Goal: Information Seeking & Learning: Check status

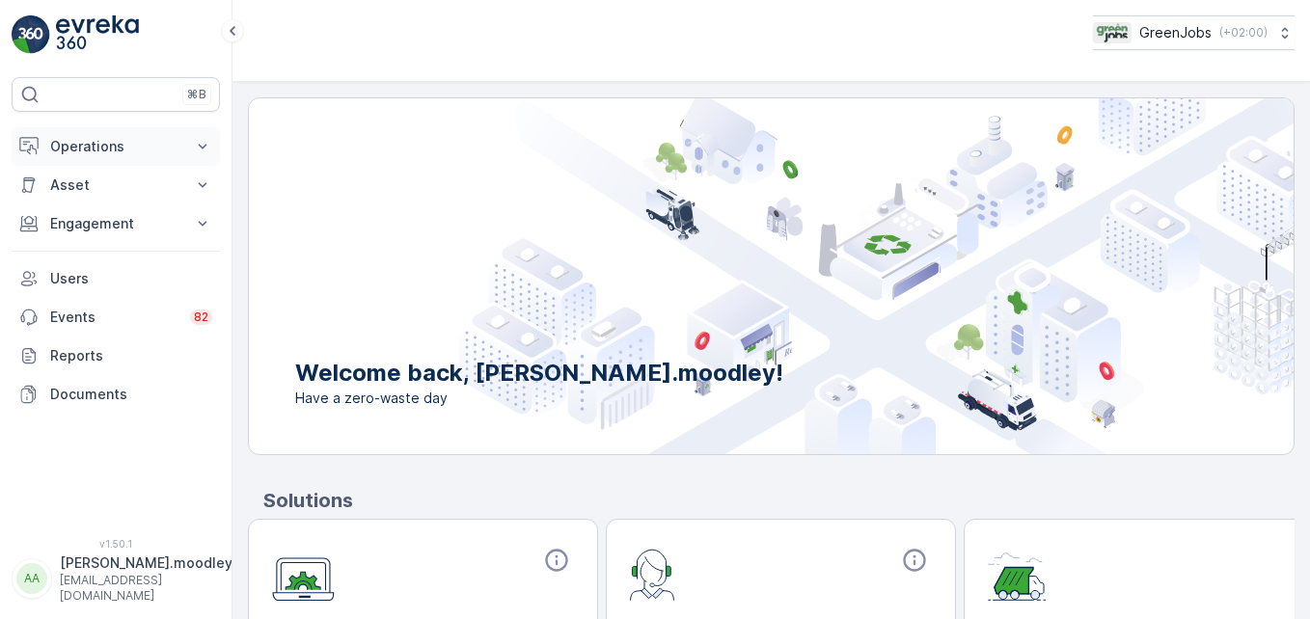
click at [206, 140] on icon at bounding box center [202, 146] width 19 height 19
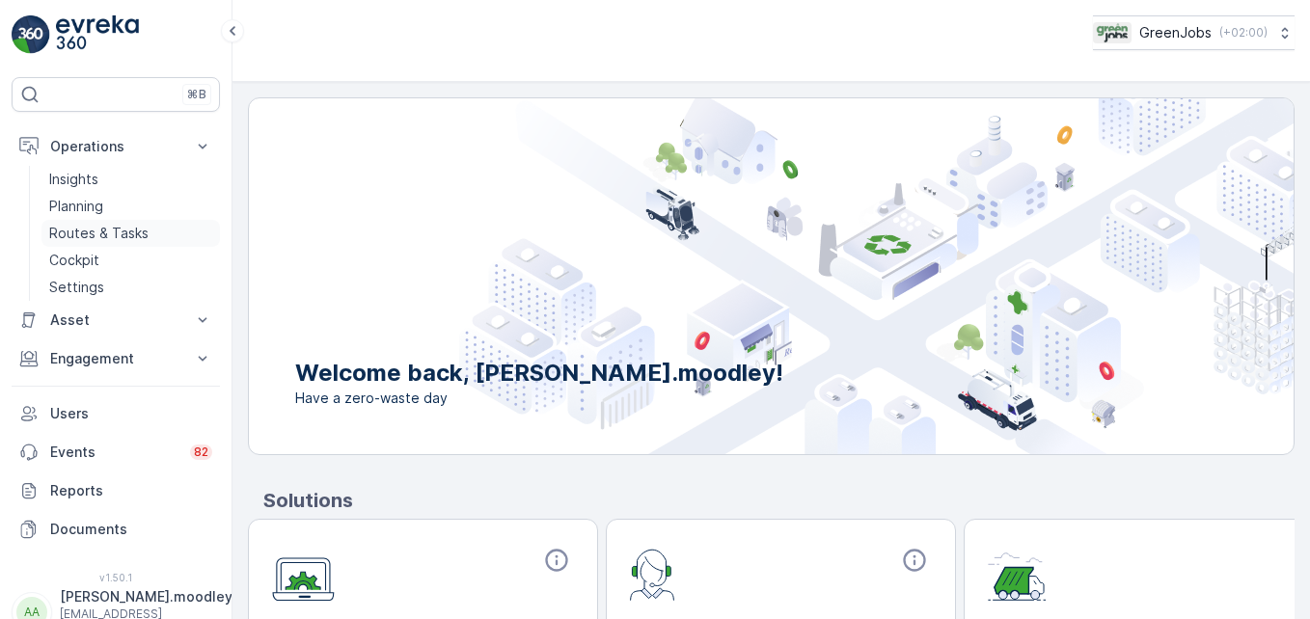
click at [126, 232] on p "Routes & Tasks" at bounding box center [98, 233] width 99 height 19
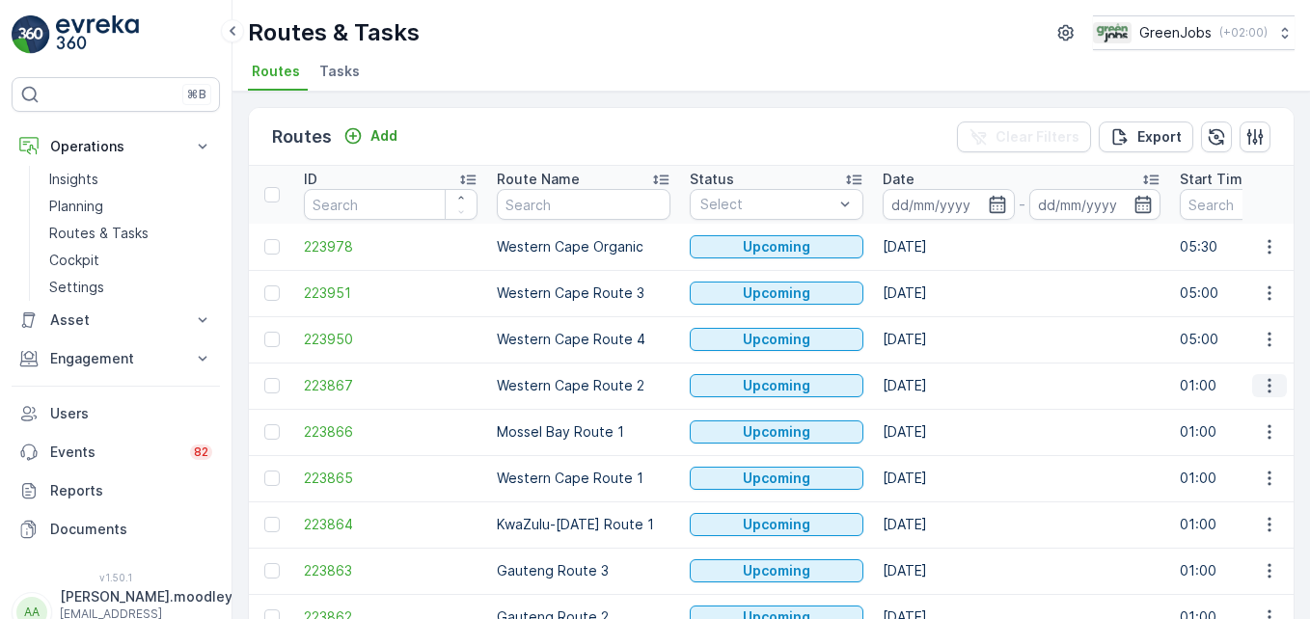
click at [937, 383] on icon "button" at bounding box center [1269, 385] width 19 height 19
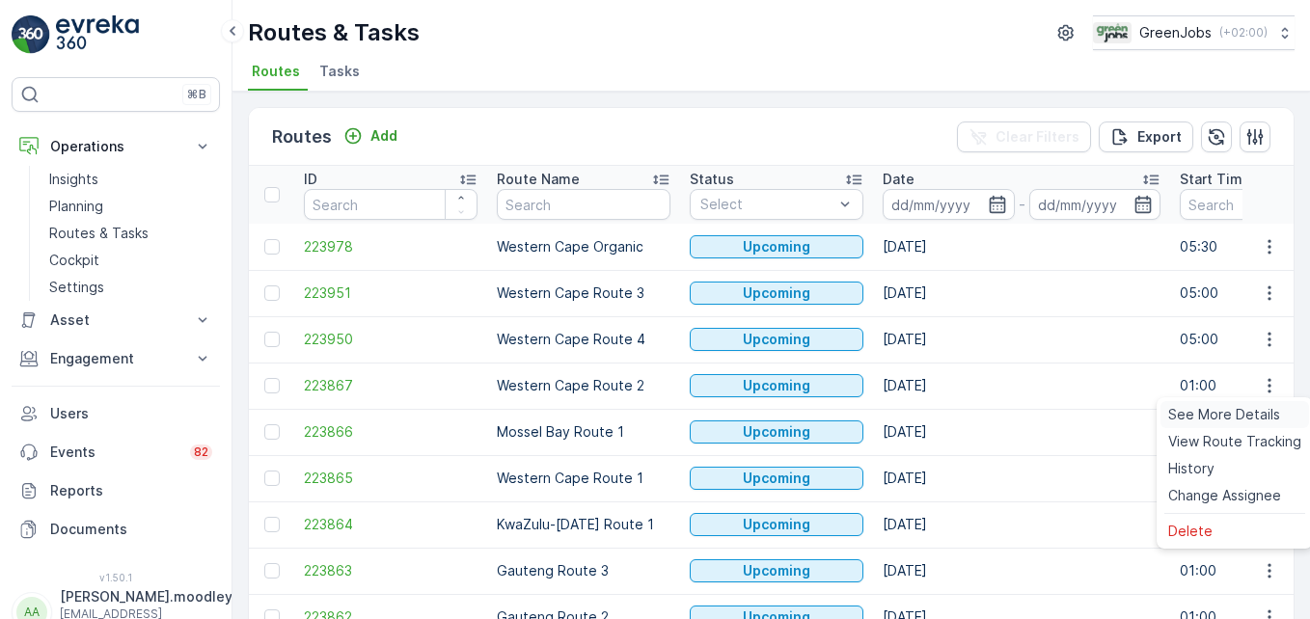
click at [937, 410] on span "See More Details" at bounding box center [1224, 414] width 112 height 19
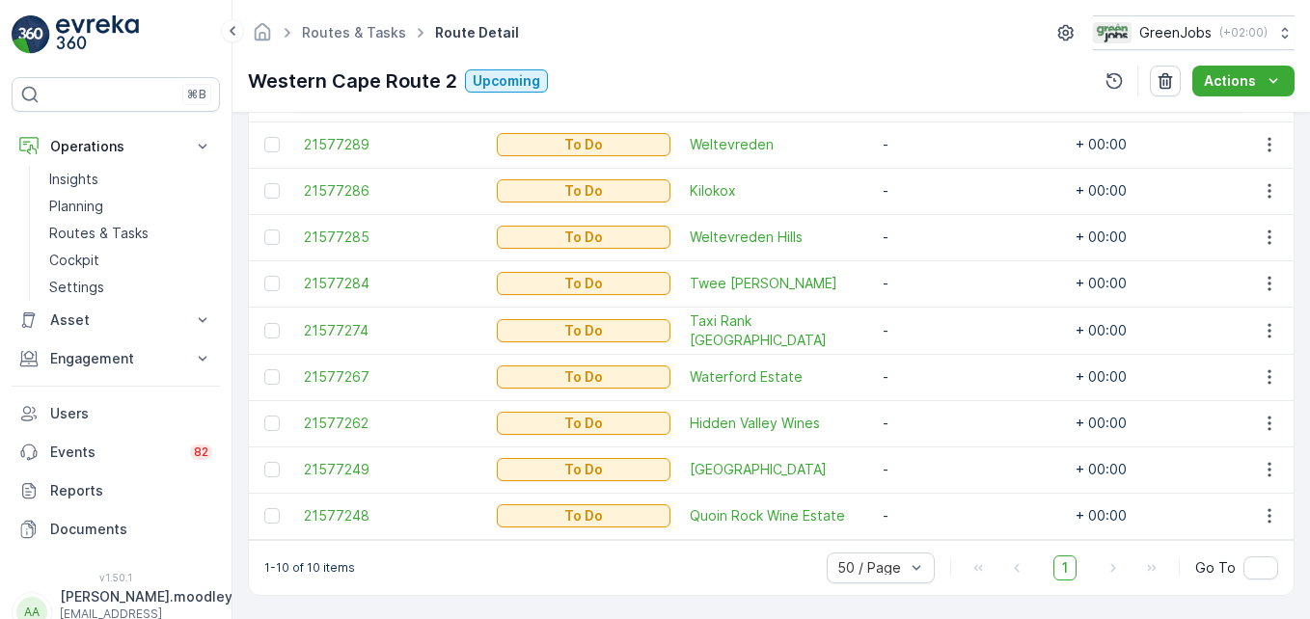
scroll to position [632, 0]
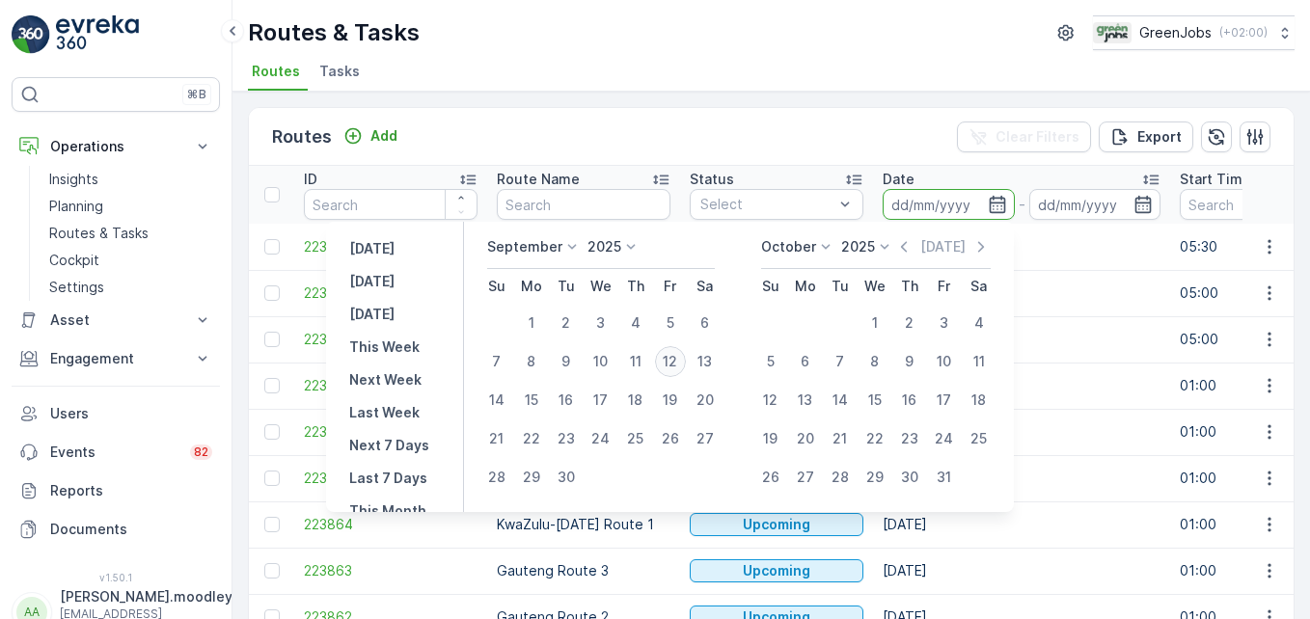
click at [674, 355] on div "12" at bounding box center [670, 361] width 31 height 31
type input "[DATE]"
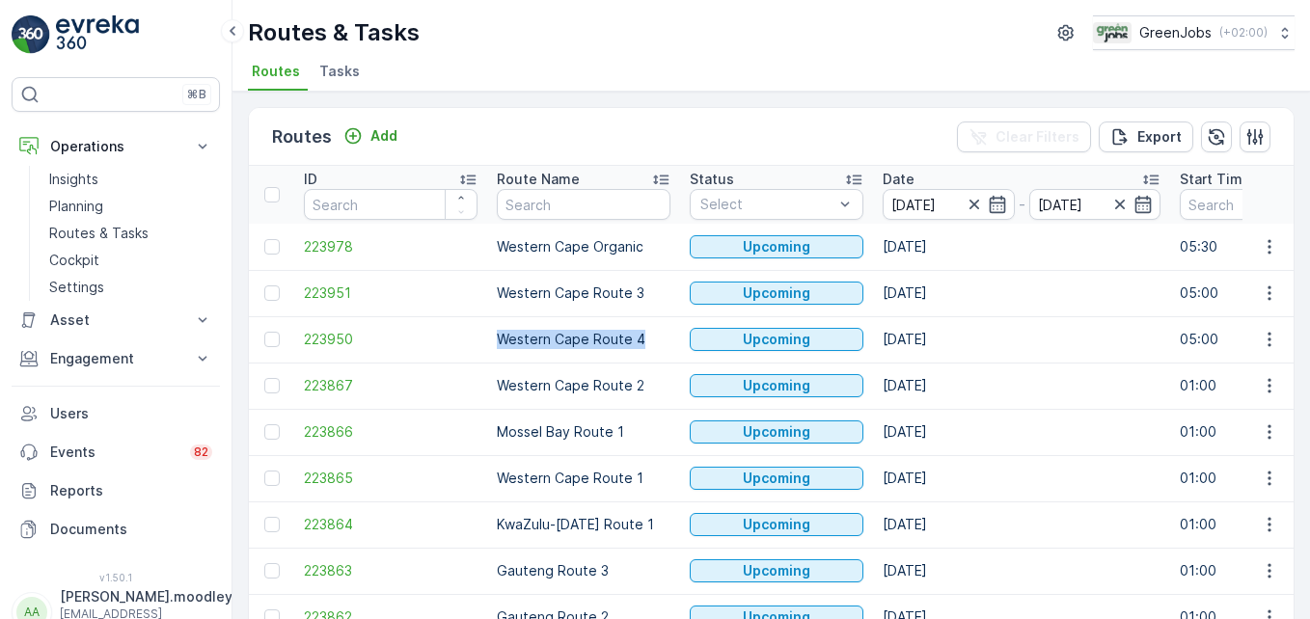
click at [674, 355] on td "Western Cape Route 4" at bounding box center [583, 339] width 193 height 46
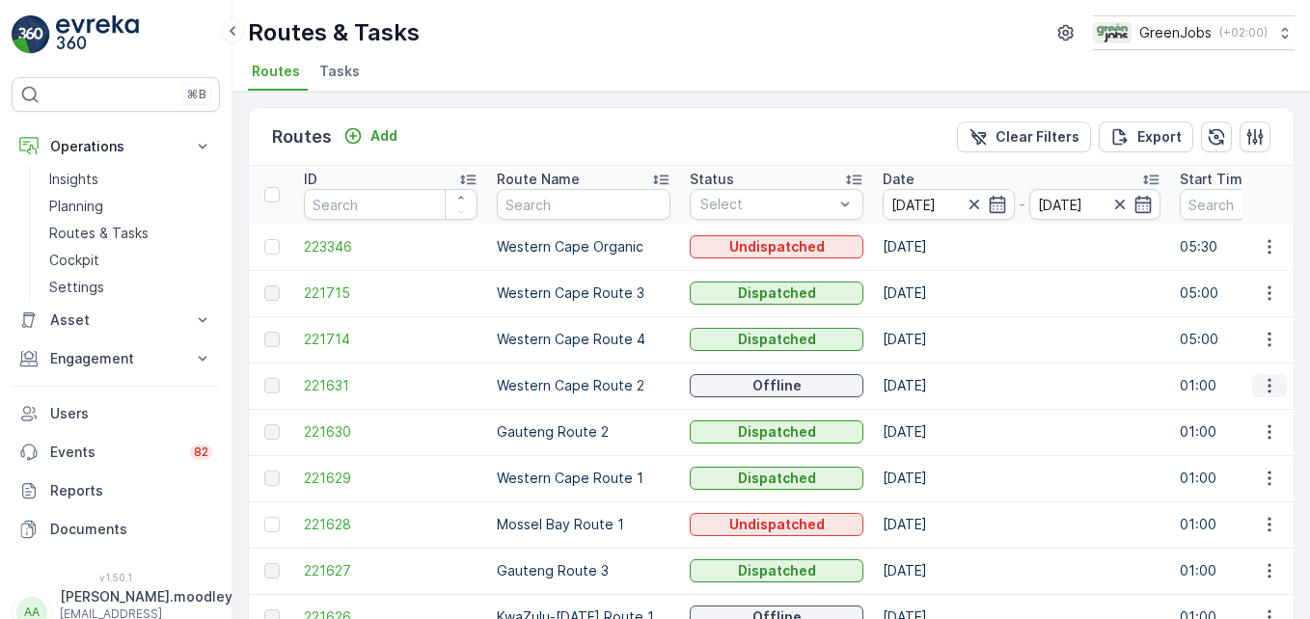
click at [937, 390] on icon "button" at bounding box center [1269, 385] width 19 height 19
click at [937, 415] on span "See More Details" at bounding box center [1224, 414] width 112 height 19
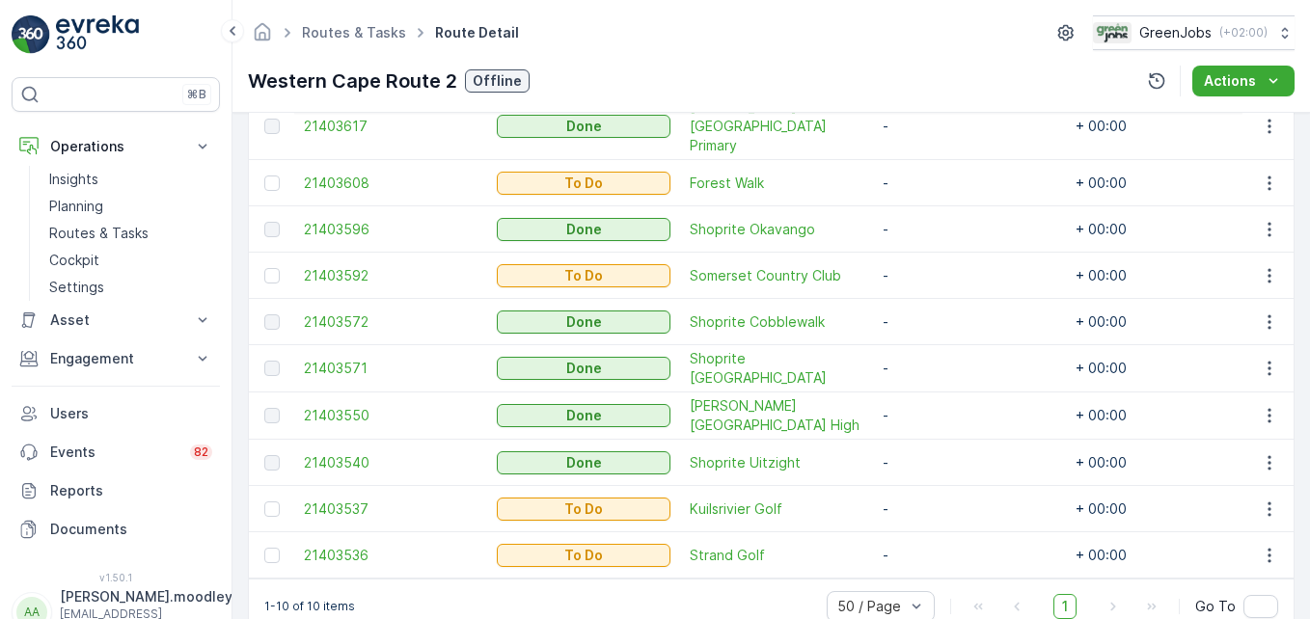
scroll to position [632, 0]
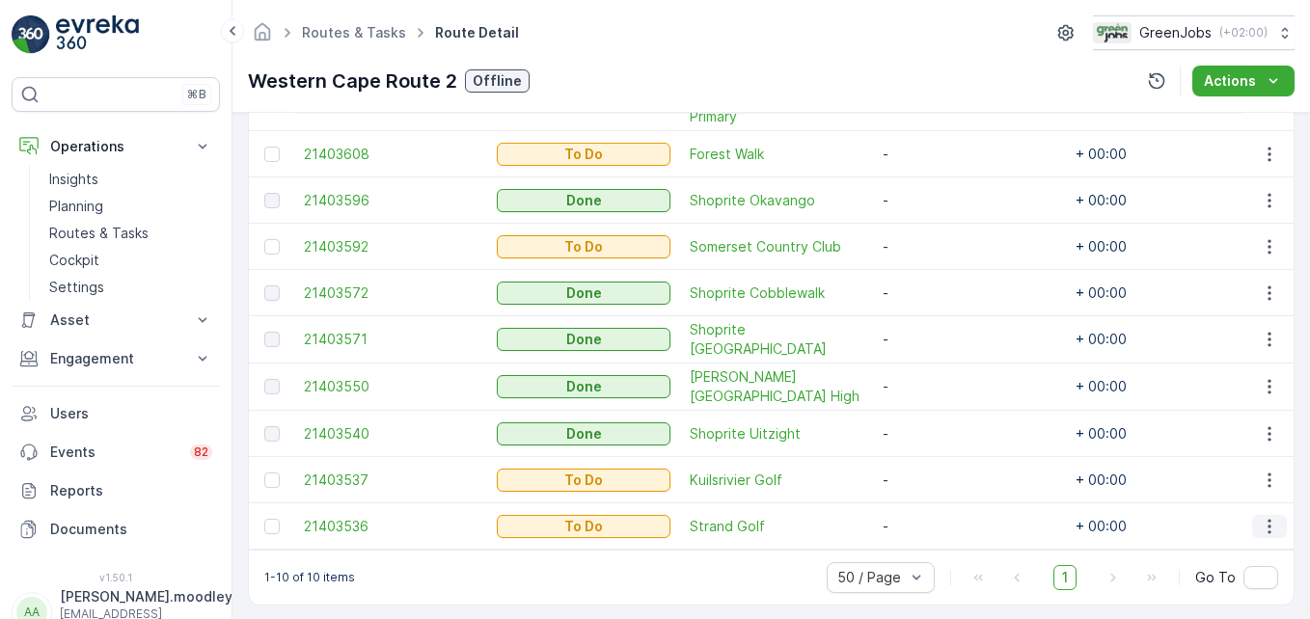
click at [937, 517] on icon "button" at bounding box center [1269, 526] width 19 height 19
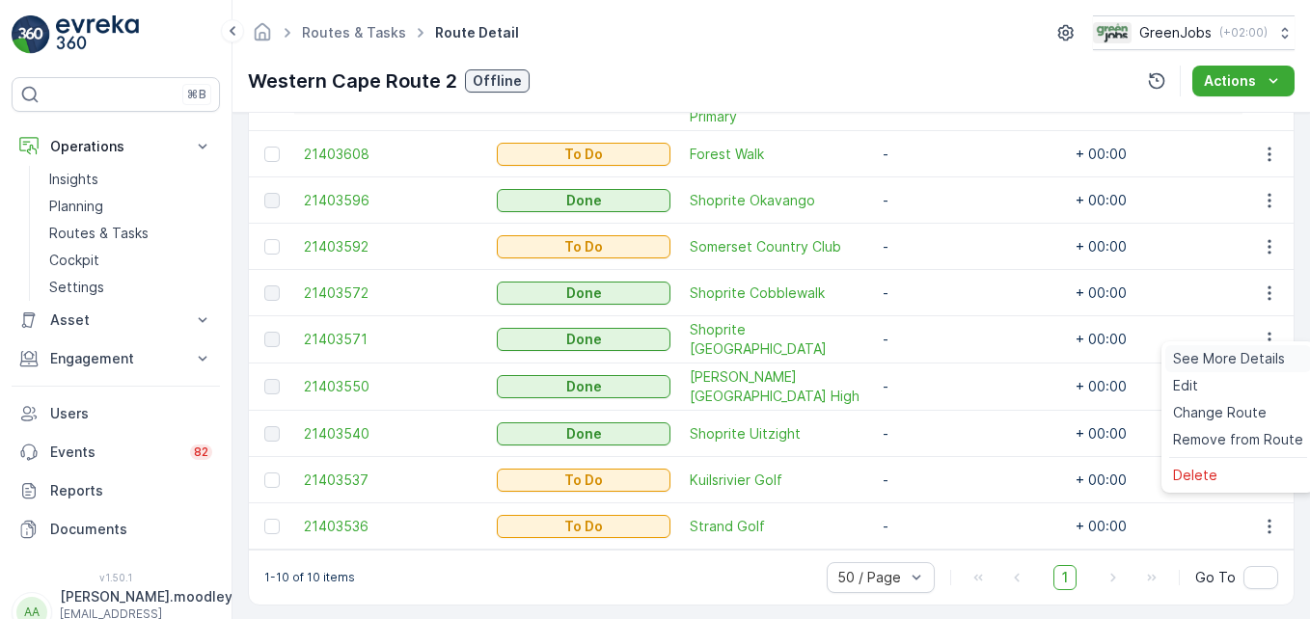
click at [937, 362] on span "See More Details" at bounding box center [1229, 358] width 112 height 19
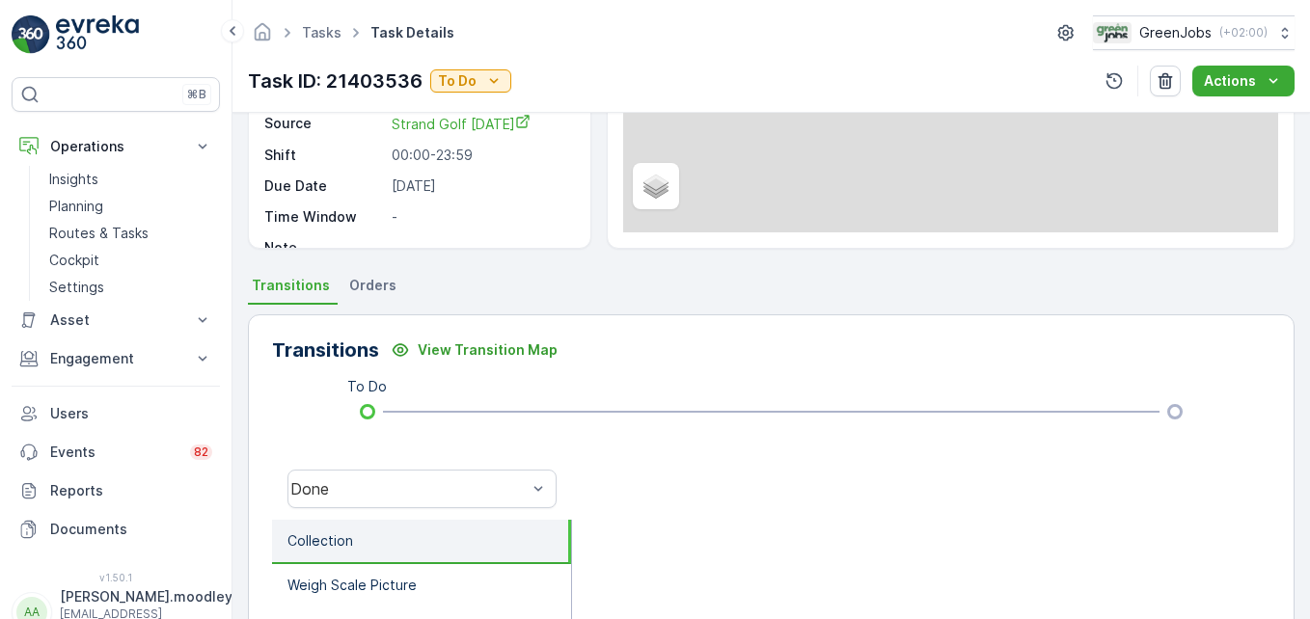
scroll to position [289, 0]
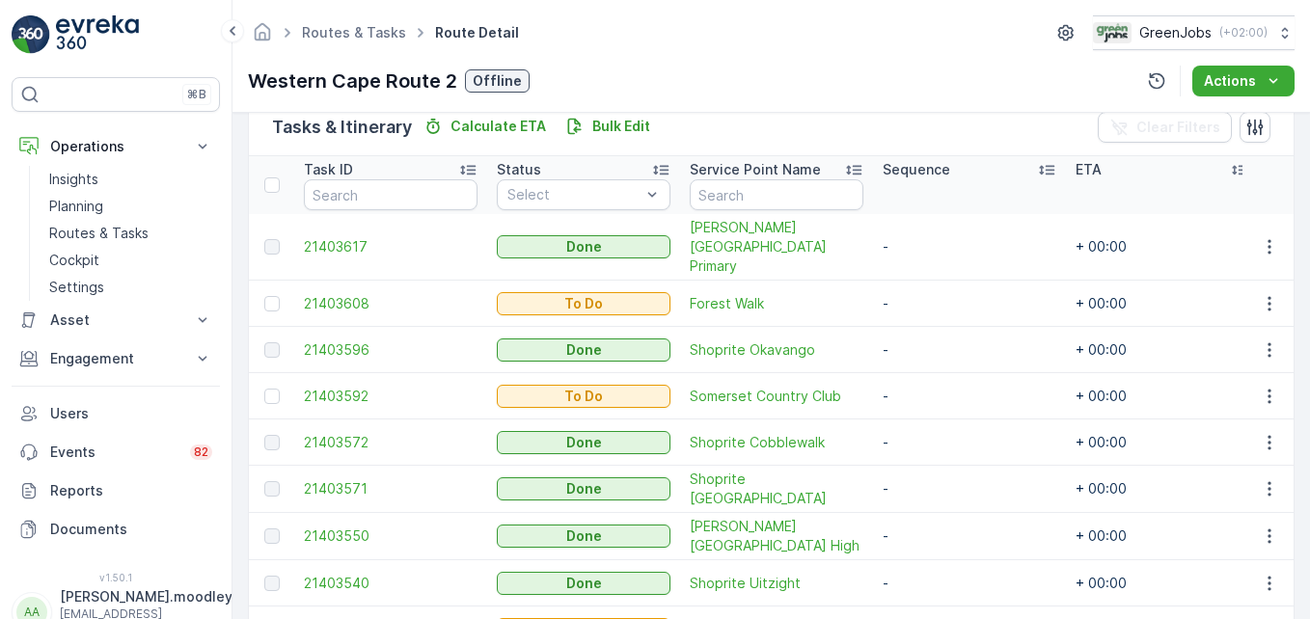
scroll to position [632, 0]
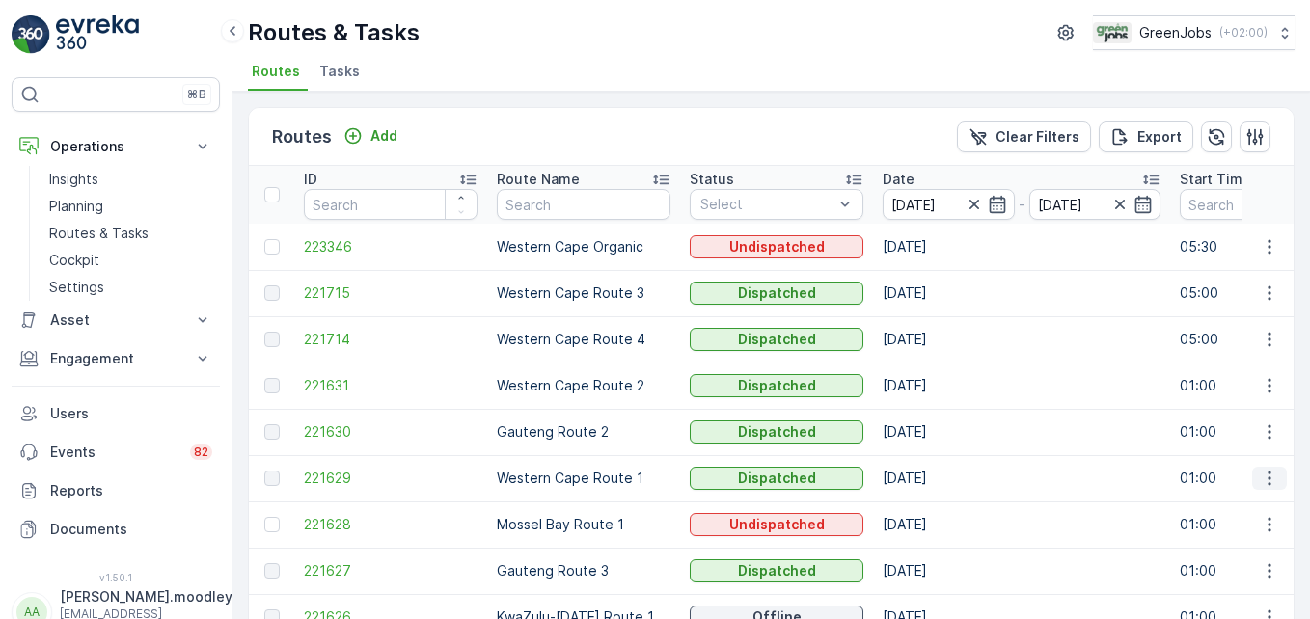
drag, startPoint x: 1257, startPoint y: 475, endPoint x: 1266, endPoint y: 483, distance: 12.3
click at [937, 475] on icon "button" at bounding box center [1269, 478] width 19 height 19
click at [937, 504] on span "See More Details" at bounding box center [1224, 507] width 112 height 19
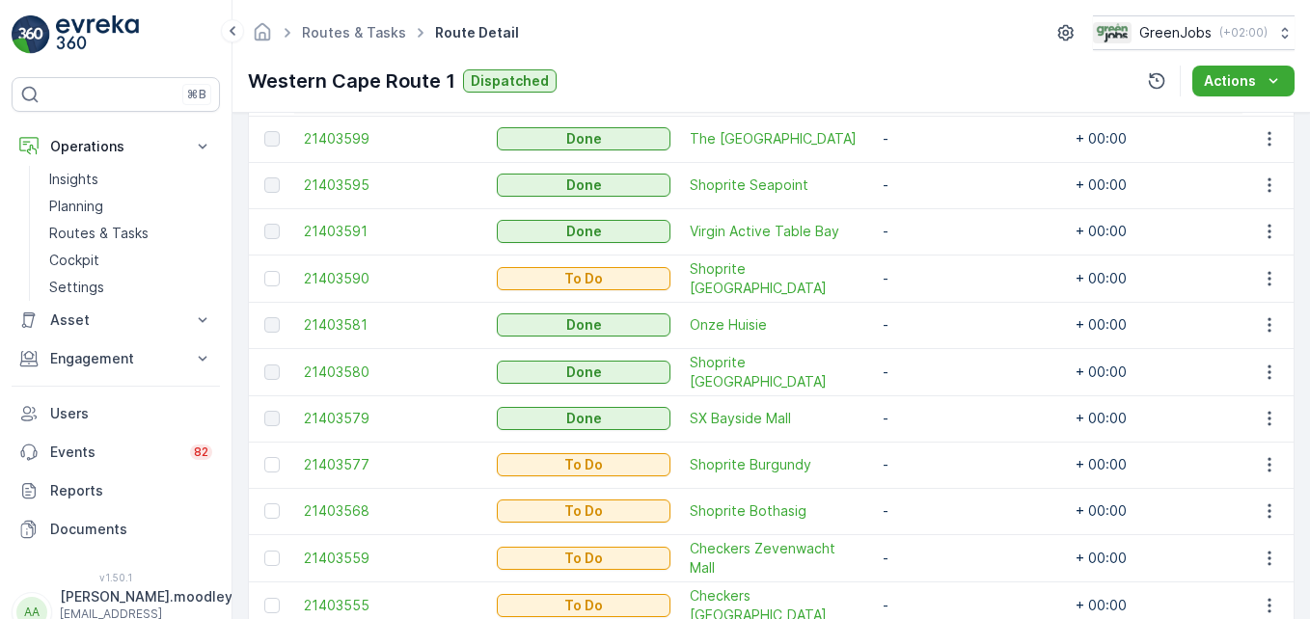
scroll to position [864, 0]
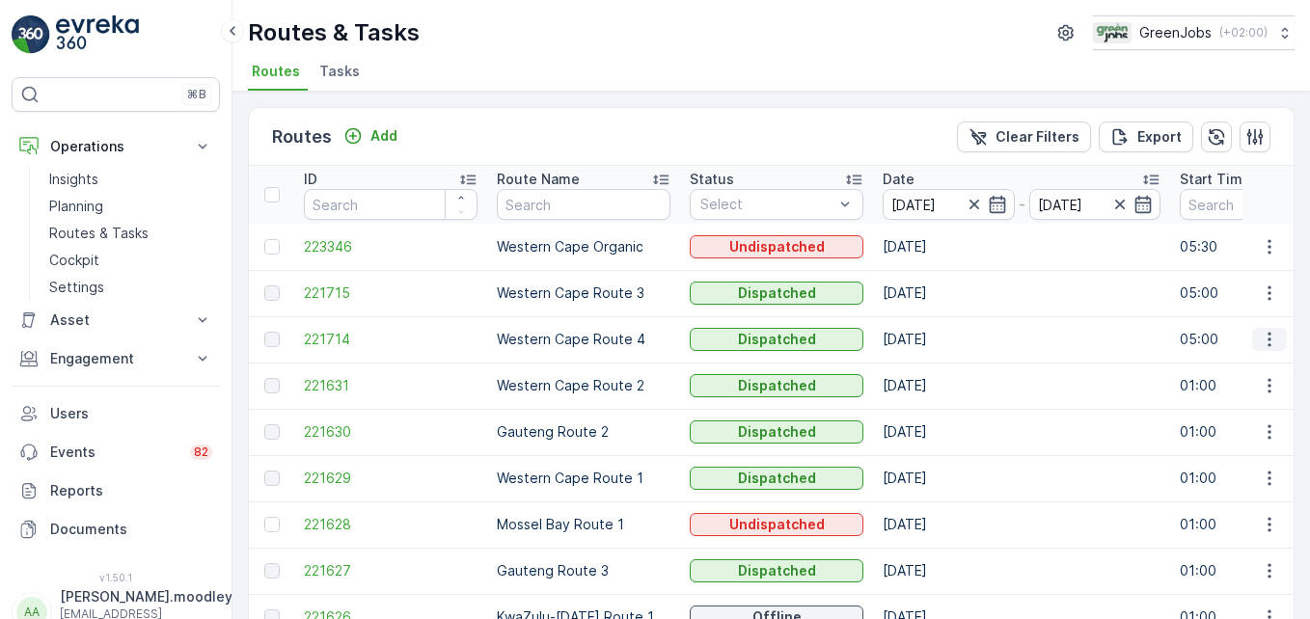
click at [937, 339] on icon "button" at bounding box center [1269, 339] width 19 height 19
click at [937, 366] on span "See More Details" at bounding box center [1224, 368] width 112 height 19
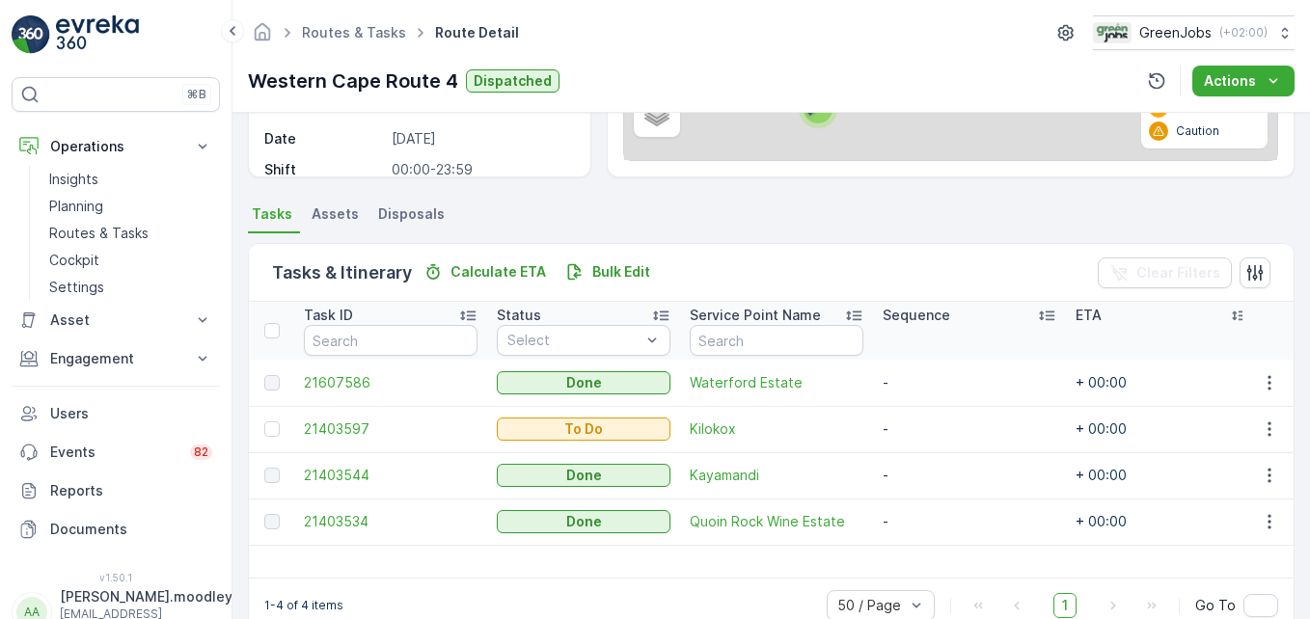
scroll to position [376, 0]
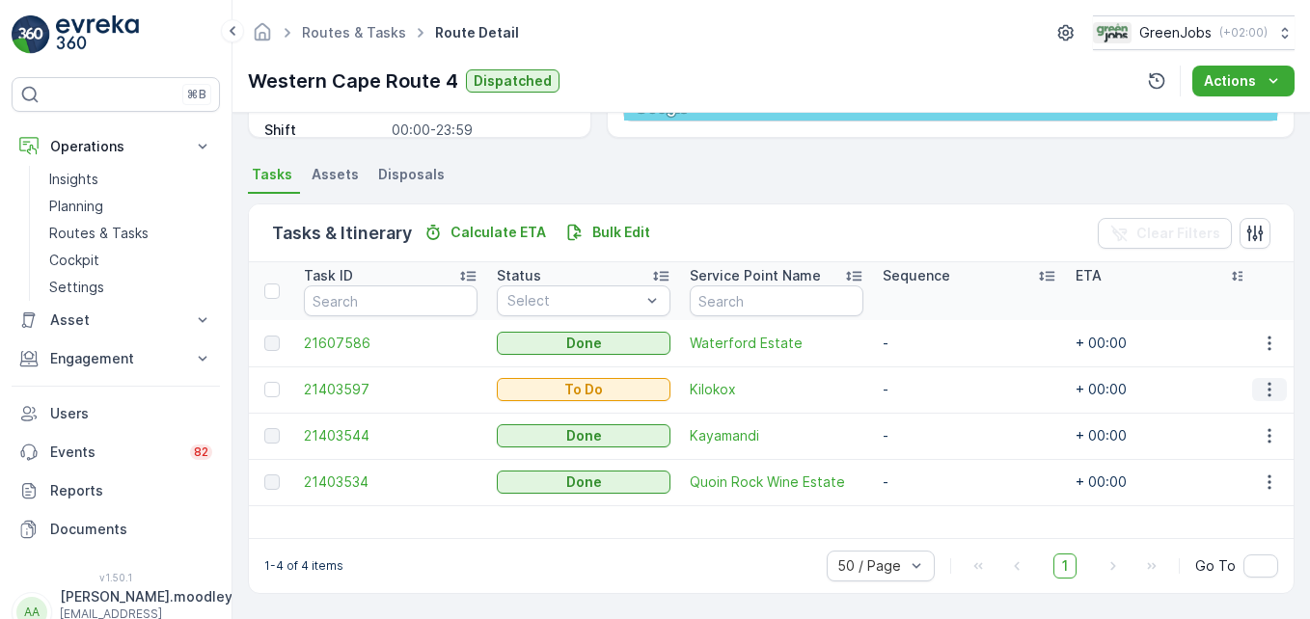
click at [937, 385] on icon "button" at bounding box center [1269, 389] width 19 height 19
click at [937, 417] on span "See More Details" at bounding box center [1229, 418] width 112 height 19
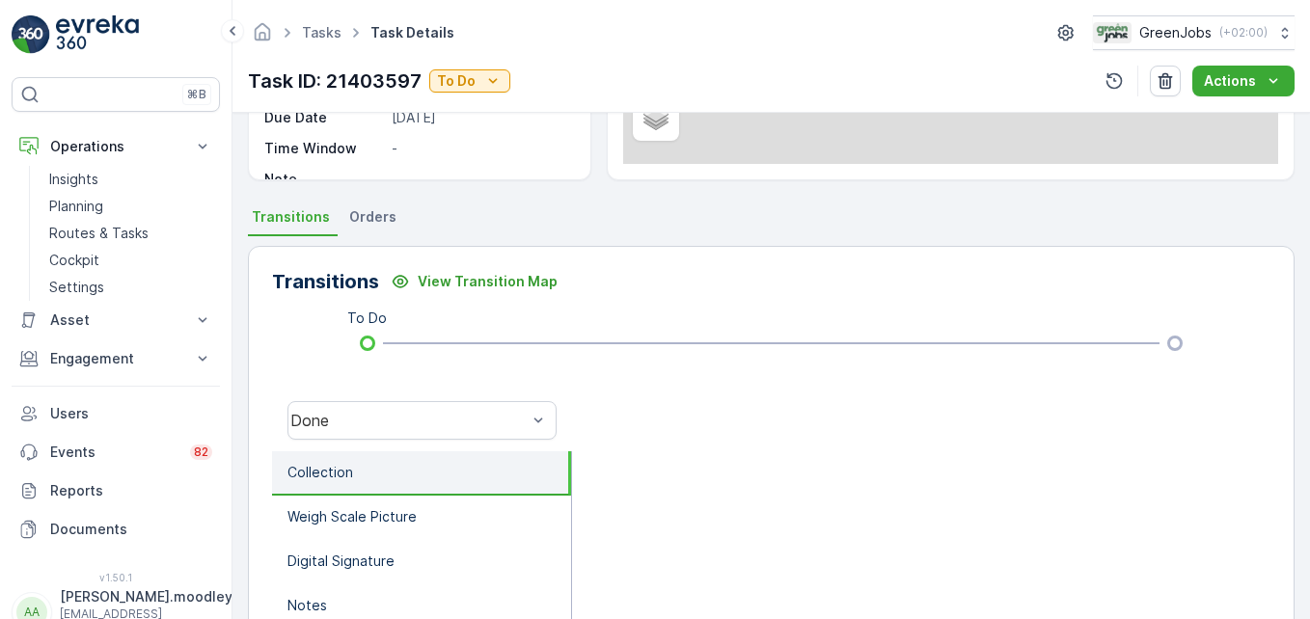
scroll to position [386, 0]
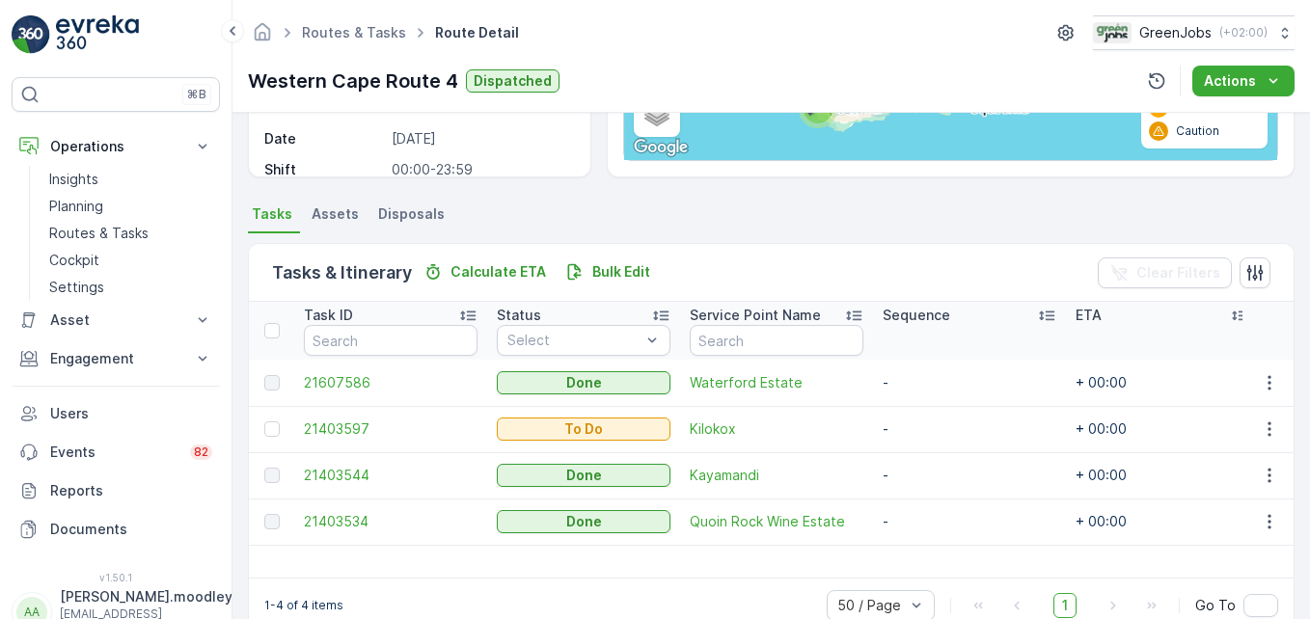
scroll to position [376, 0]
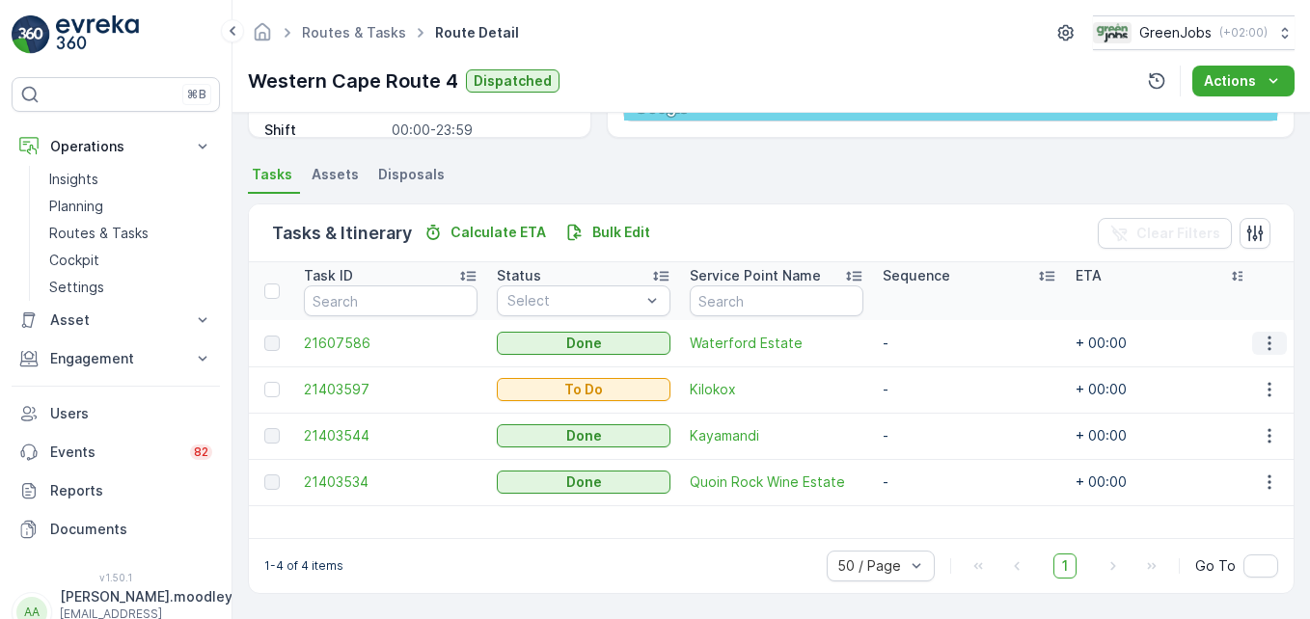
click at [937, 349] on button "button" at bounding box center [1269, 343] width 35 height 23
click at [937, 379] on span "See More Details" at bounding box center [1247, 372] width 112 height 19
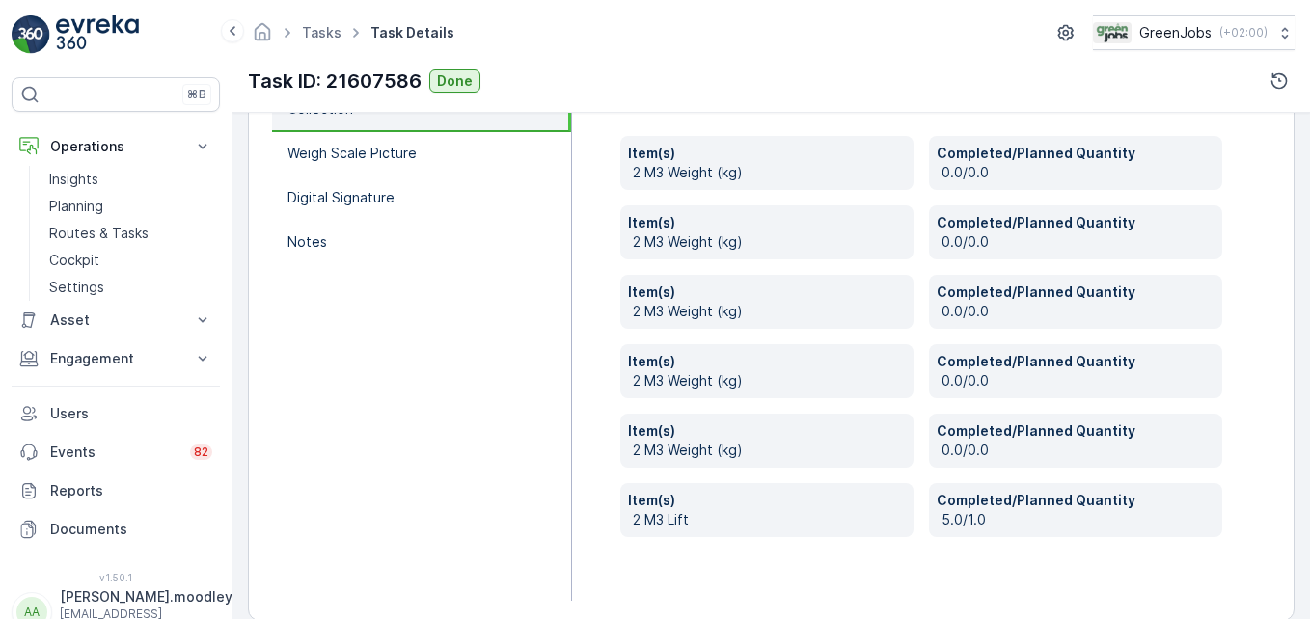
scroll to position [725, 0]
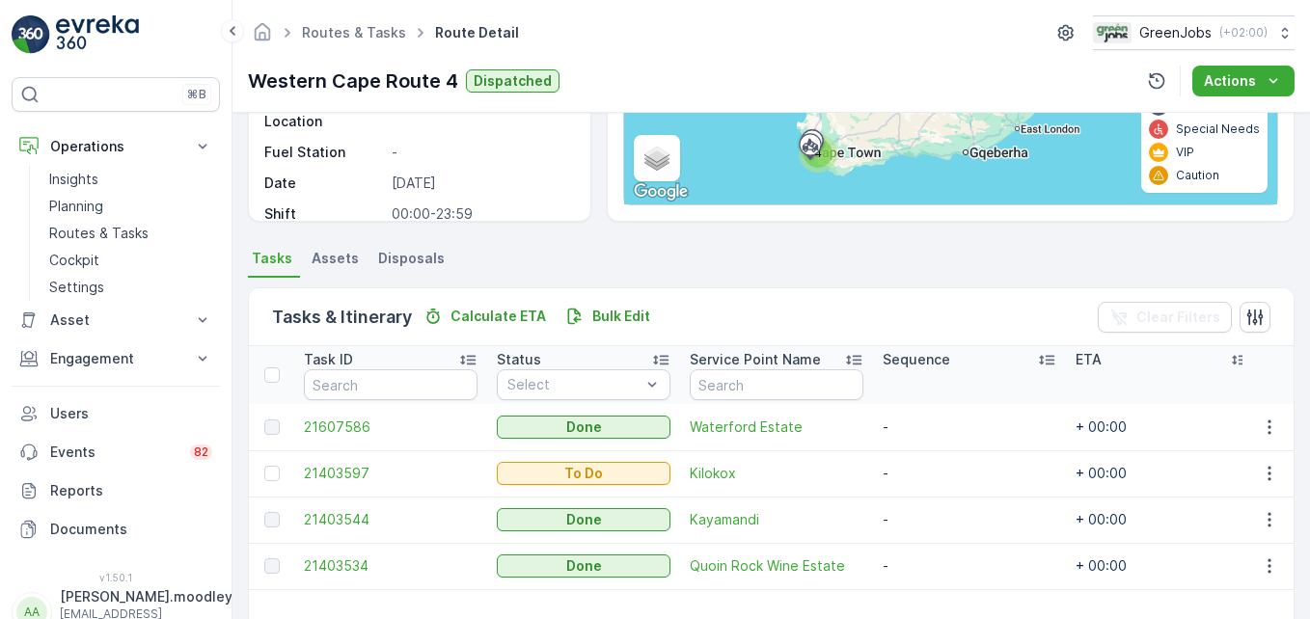
scroll to position [376, 0]
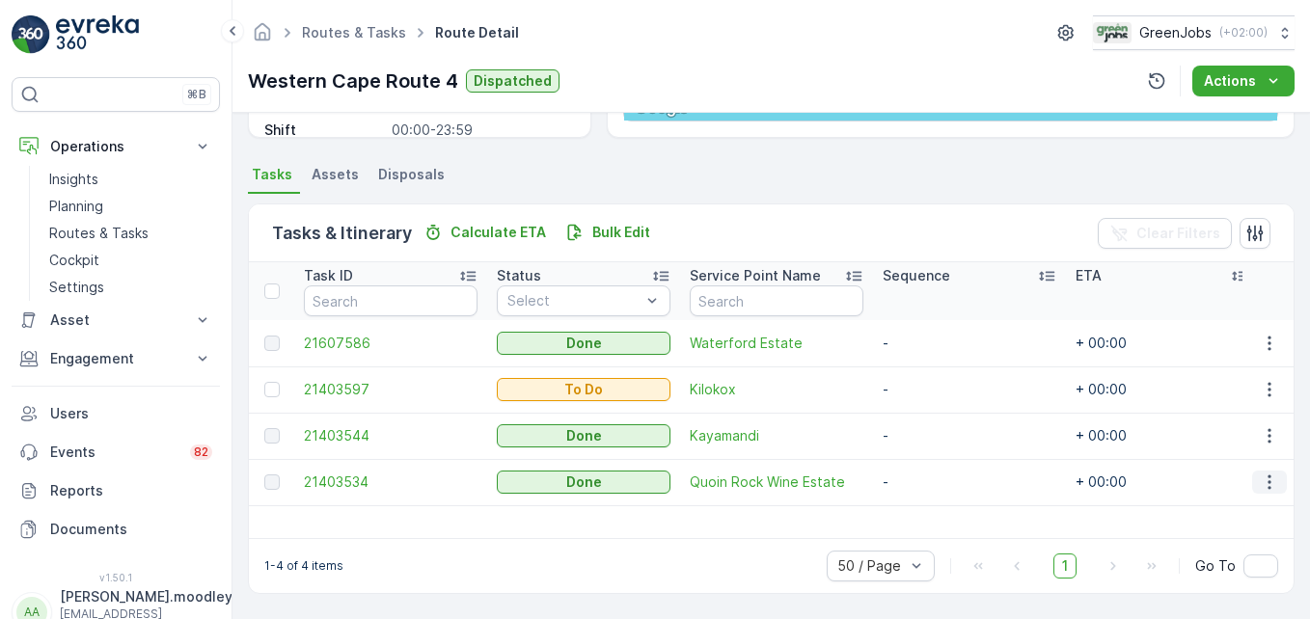
click at [937, 481] on icon "button" at bounding box center [1269, 482] width 19 height 19
click at [937, 511] on span "See More Details" at bounding box center [1247, 511] width 112 height 19
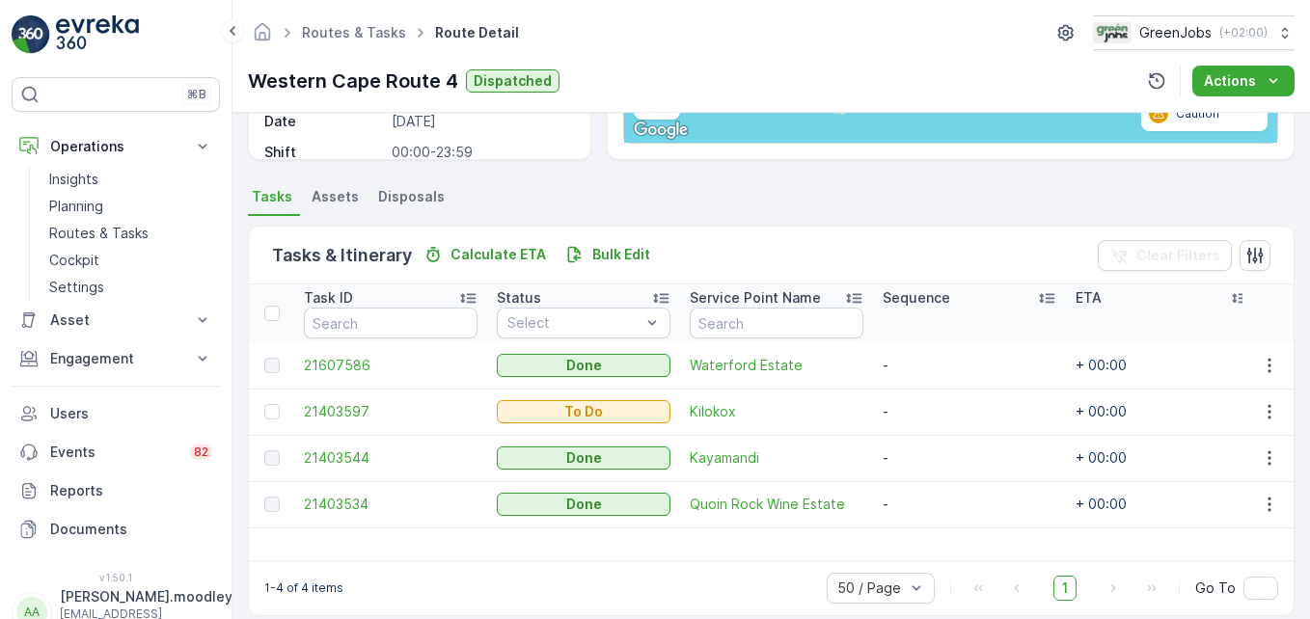
scroll to position [376, 0]
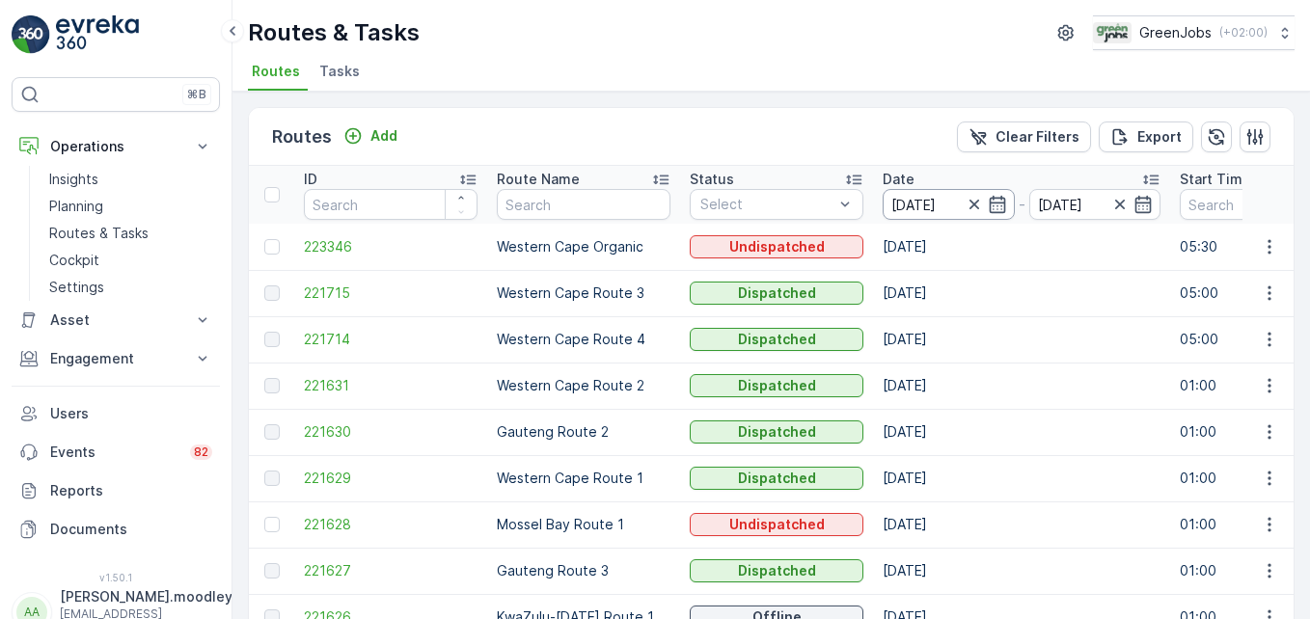
click at [913, 198] on input "[DATE]" at bounding box center [949, 204] width 132 height 31
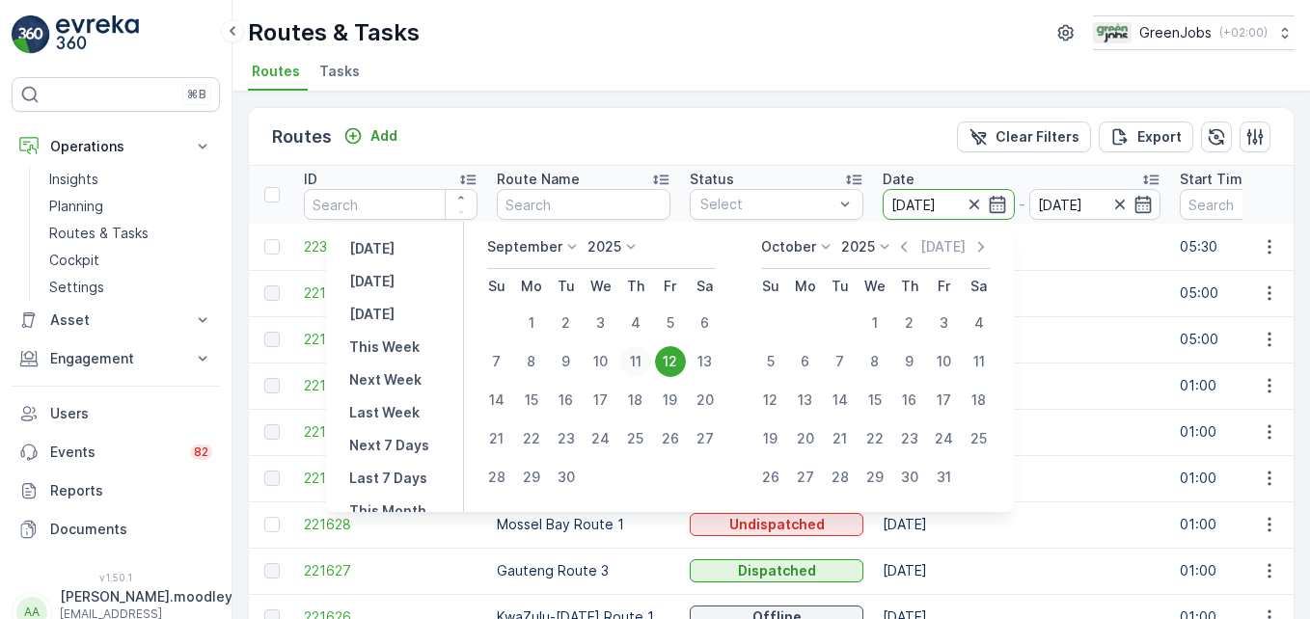
click at [635, 363] on div "11" at bounding box center [635, 361] width 31 height 31
type input "[DATE]"
click at [635, 363] on div "11" at bounding box center [635, 361] width 31 height 31
type input "[DATE]"
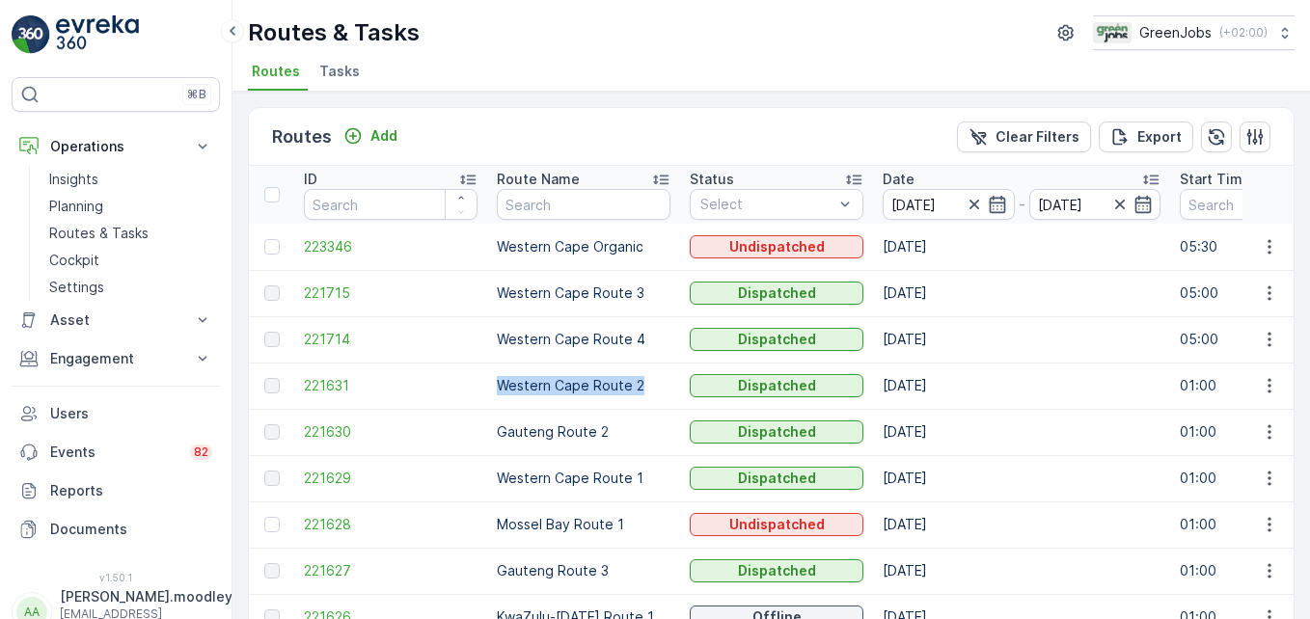
click at [635, 363] on td "Western Cape Route 2" at bounding box center [583, 386] width 193 height 46
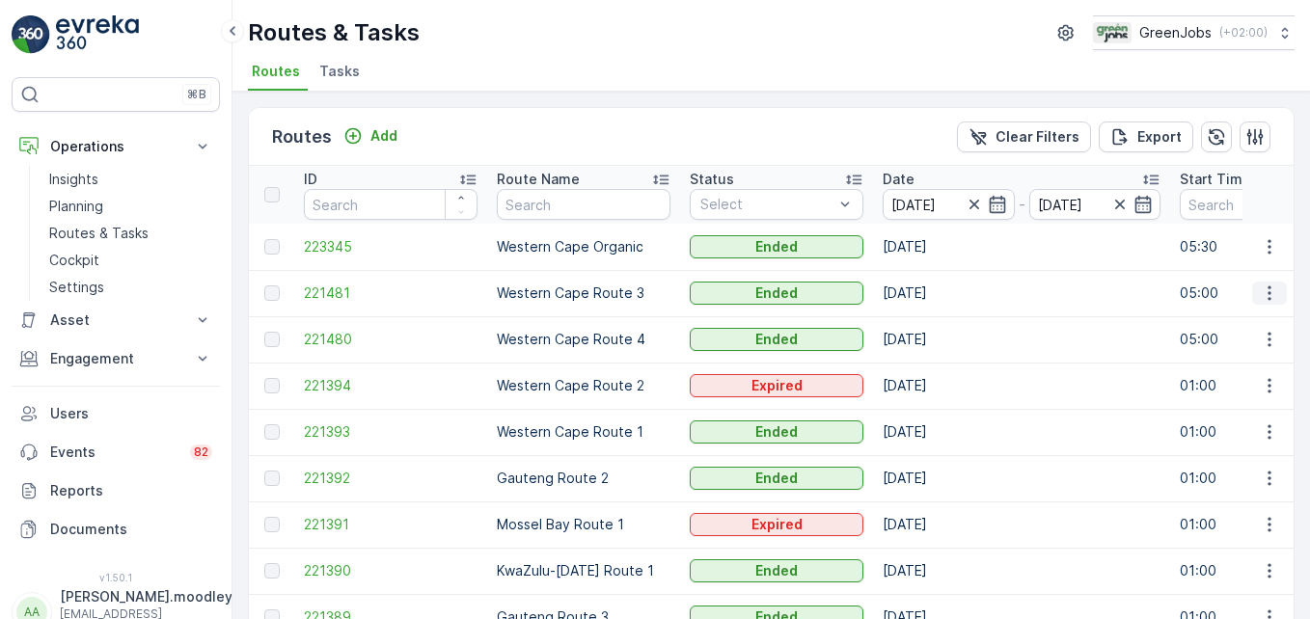
click at [937, 295] on icon "button" at bounding box center [1269, 293] width 19 height 19
click at [937, 329] on span "See More Details" at bounding box center [1224, 322] width 112 height 19
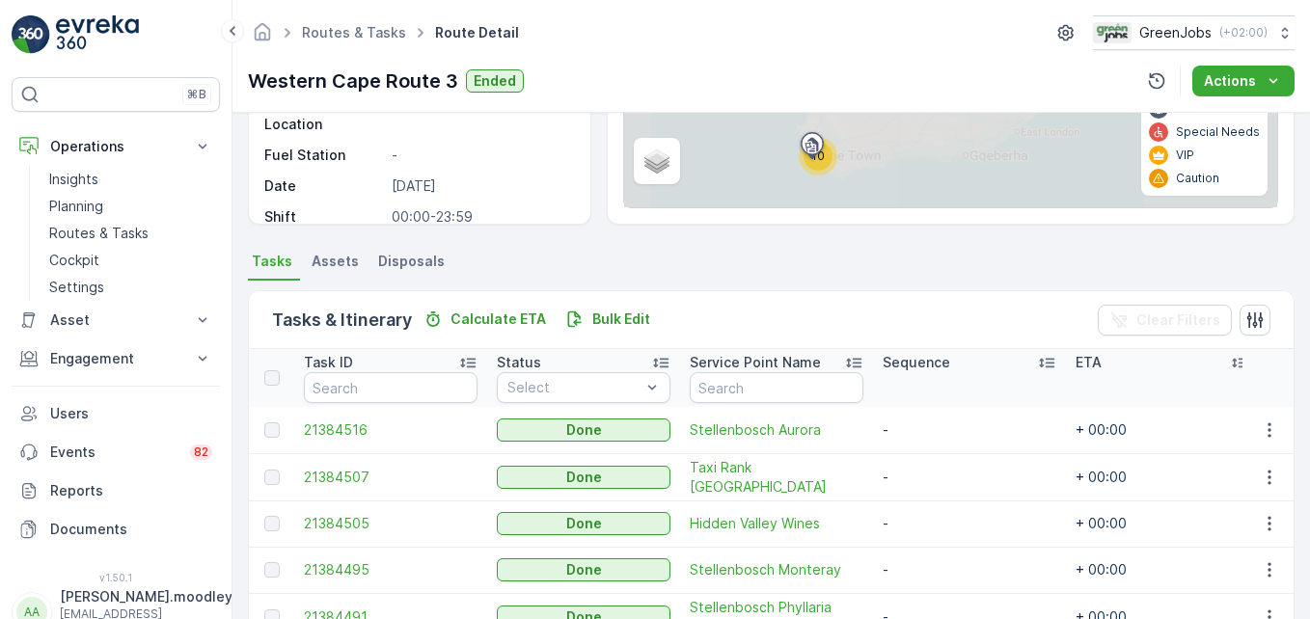
scroll to position [634, 0]
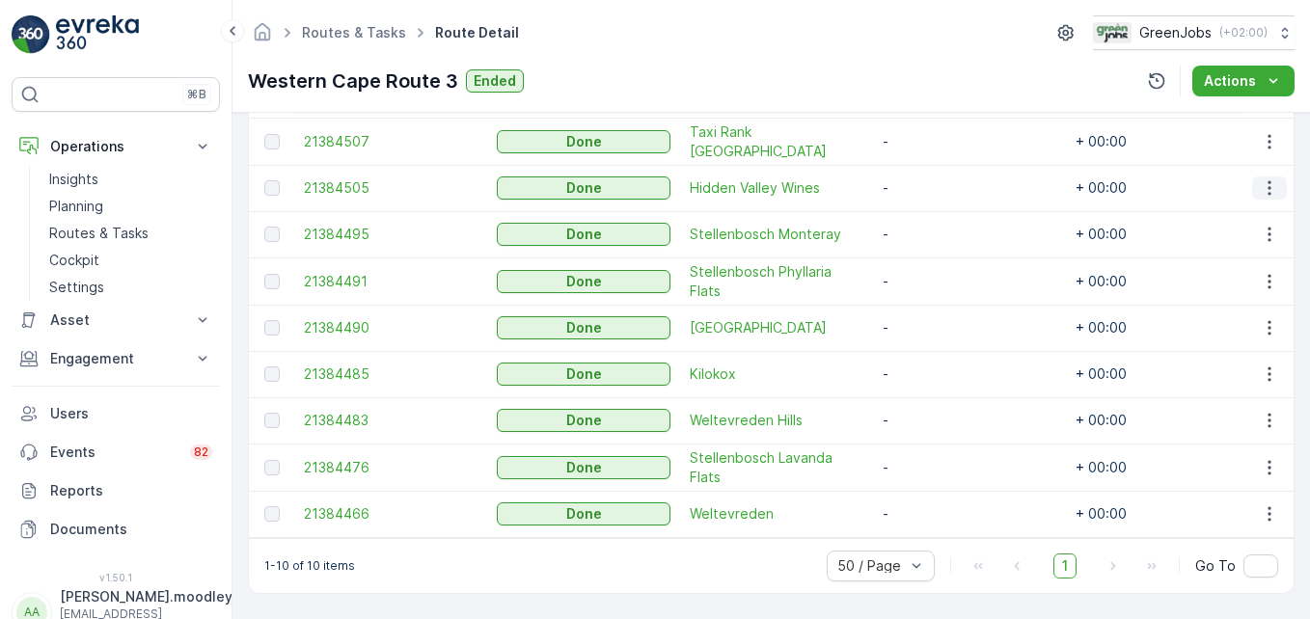
click at [937, 182] on icon "button" at bounding box center [1269, 187] width 19 height 19
click at [937, 206] on span "See More Details" at bounding box center [1247, 207] width 112 height 19
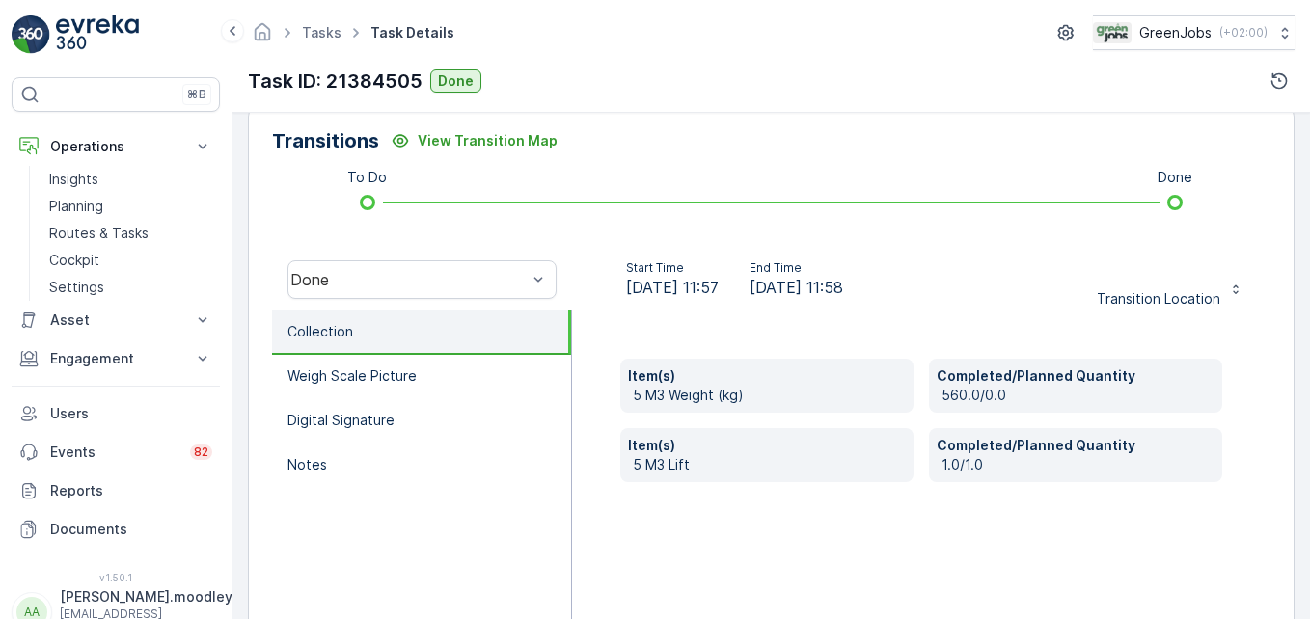
scroll to position [482, 0]
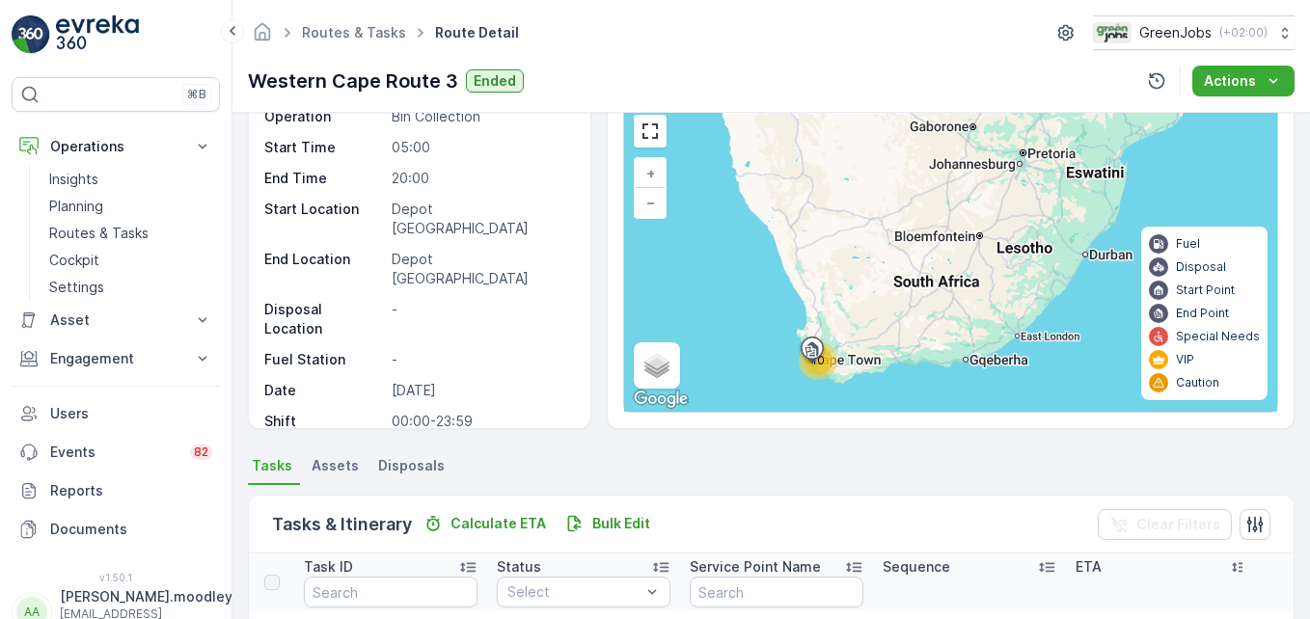
scroll to position [579, 0]
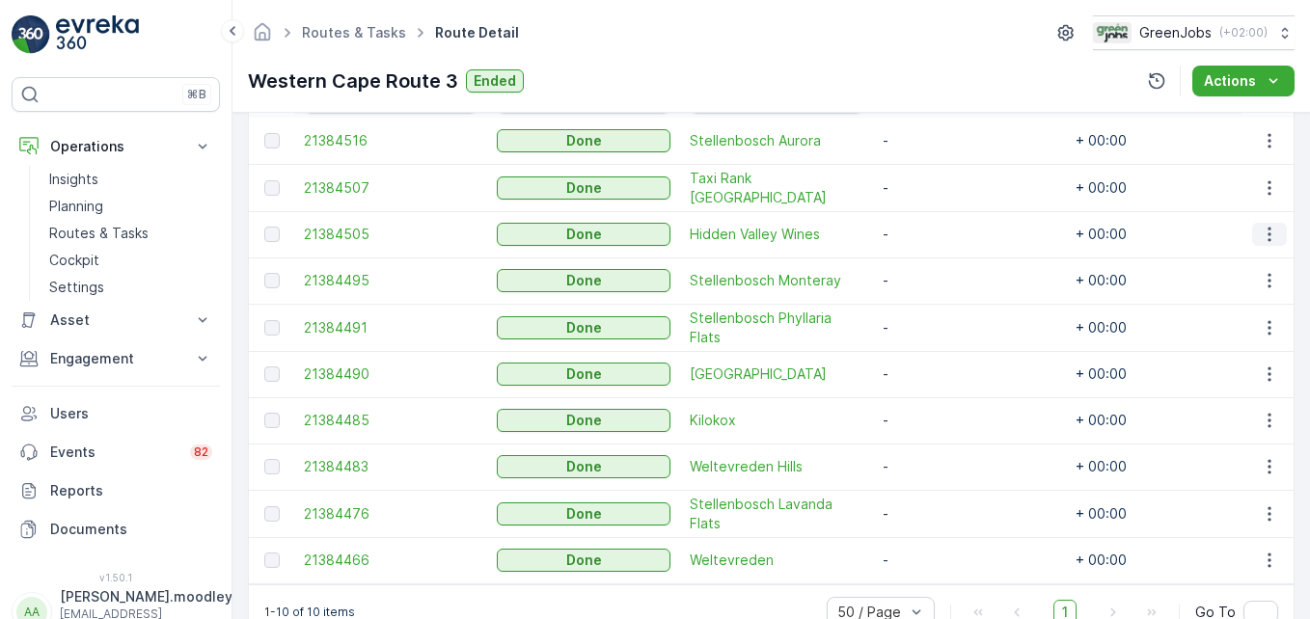
click at [937, 236] on icon "button" at bounding box center [1269, 234] width 19 height 19
click at [937, 268] on span "See More Details" at bounding box center [1247, 262] width 112 height 19
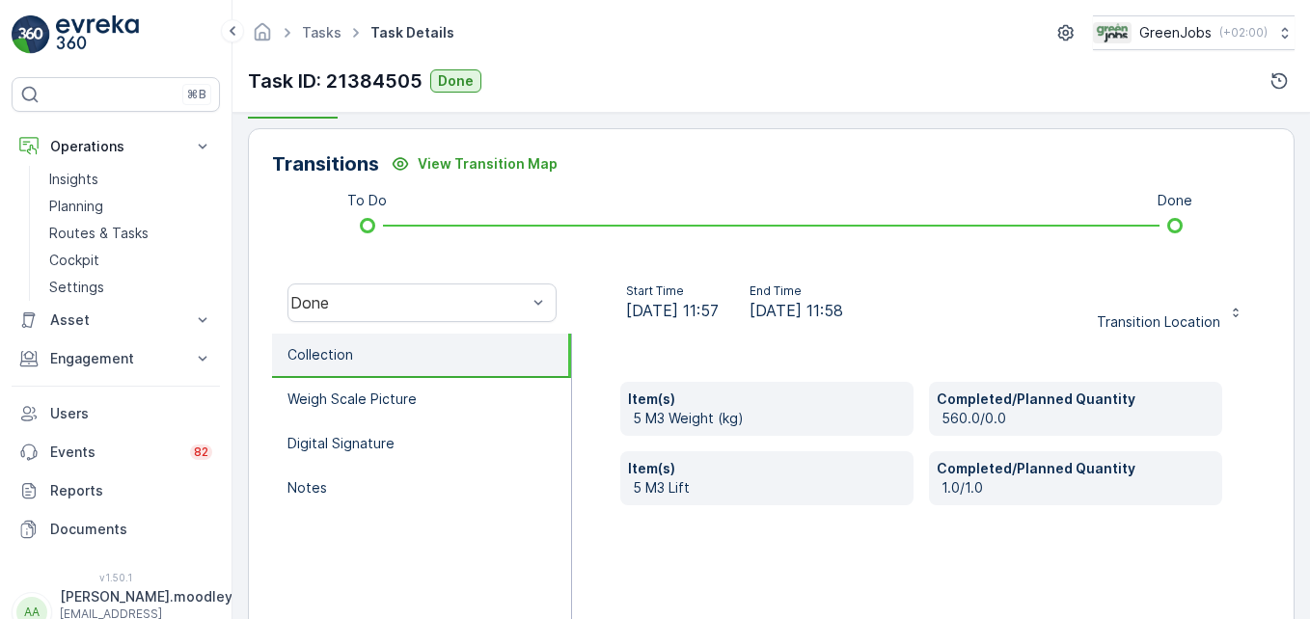
scroll to position [482, 0]
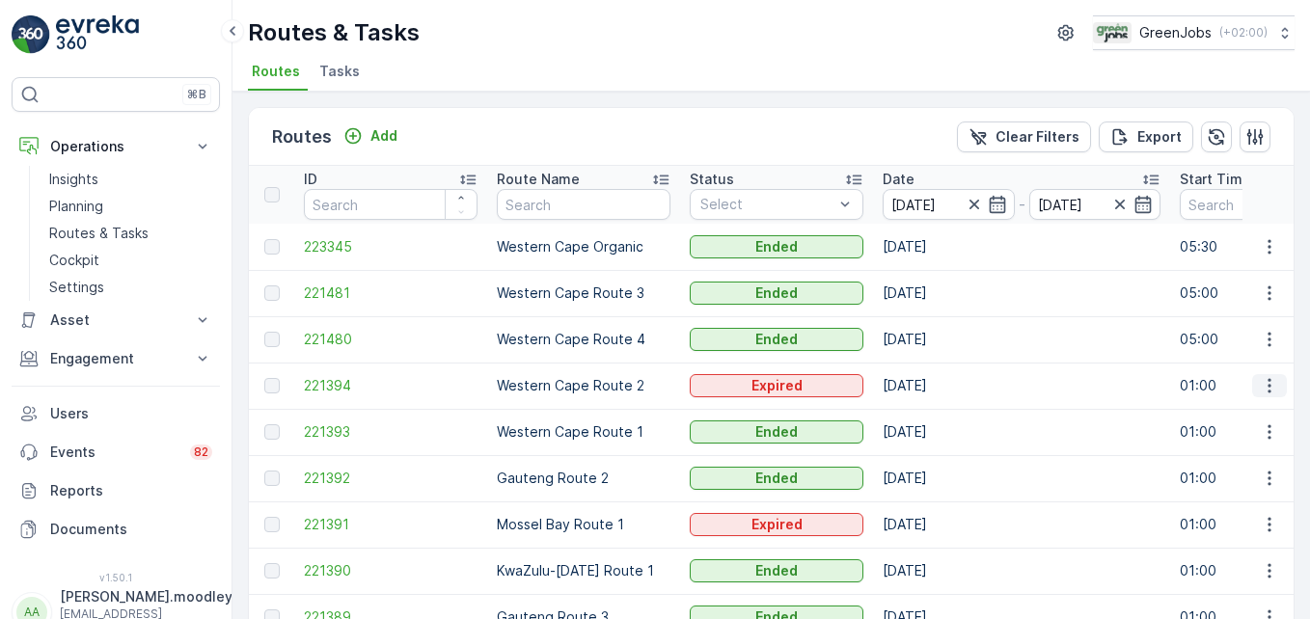
click at [937, 386] on icon "button" at bounding box center [1269, 385] width 19 height 19
click at [937, 412] on span "See More Details" at bounding box center [1224, 414] width 112 height 19
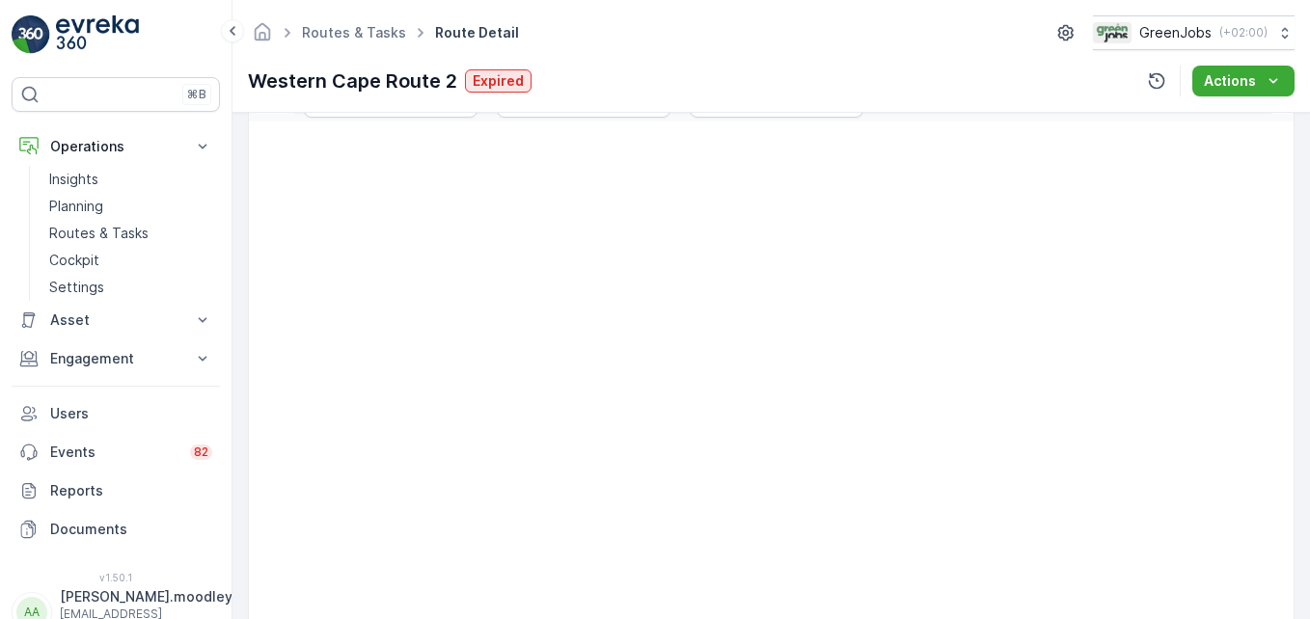
scroll to position [579, 0]
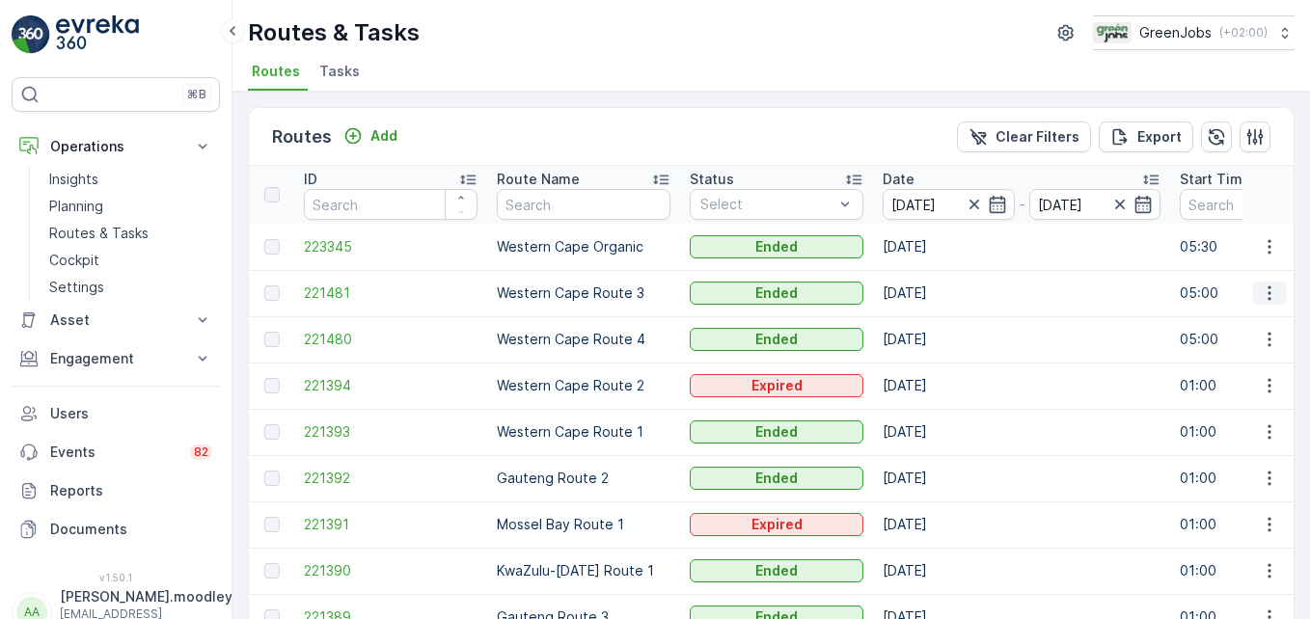
click at [937, 293] on icon "button" at bounding box center [1269, 293] width 19 height 19
click at [937, 325] on span "See More Details" at bounding box center [1224, 322] width 112 height 19
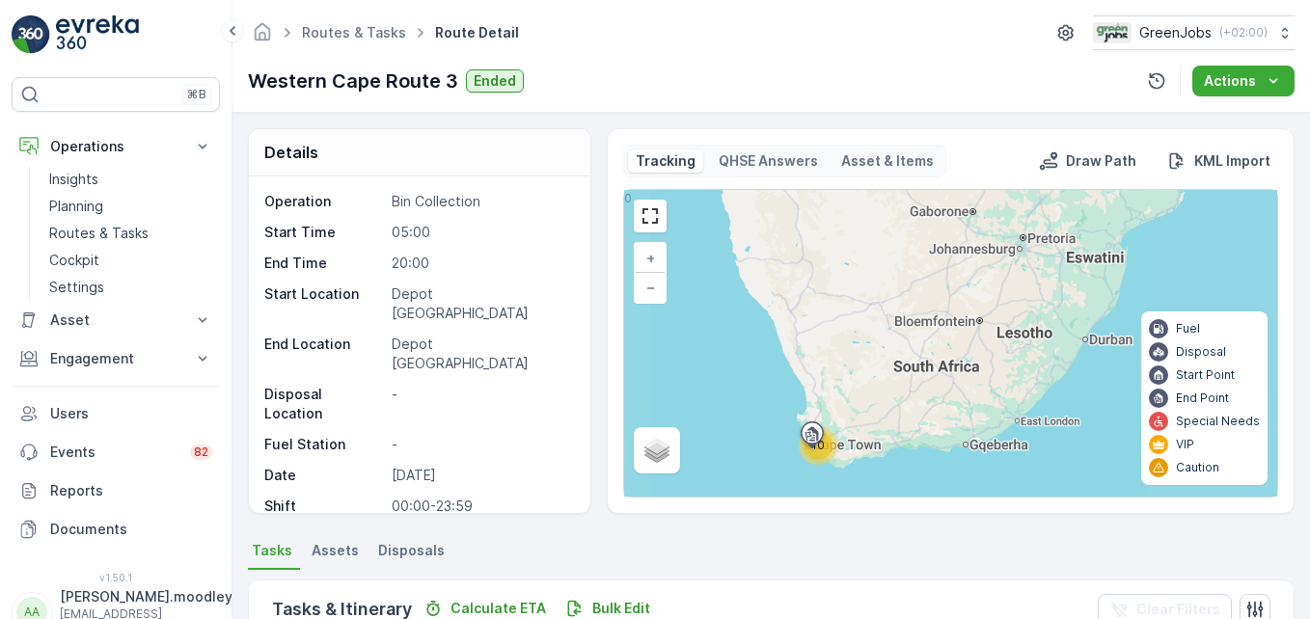
scroll to position [634, 0]
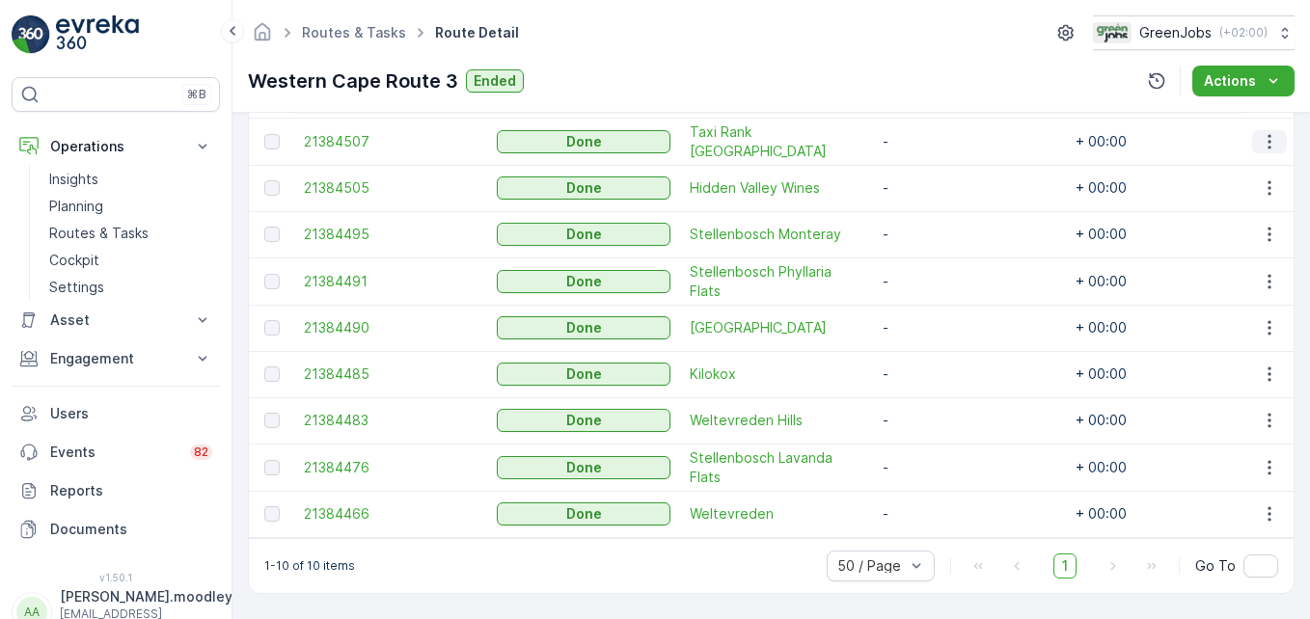
click at [937, 137] on icon "button" at bounding box center [1269, 141] width 19 height 19
click at [937, 162] on span "See More Details" at bounding box center [1247, 160] width 112 height 19
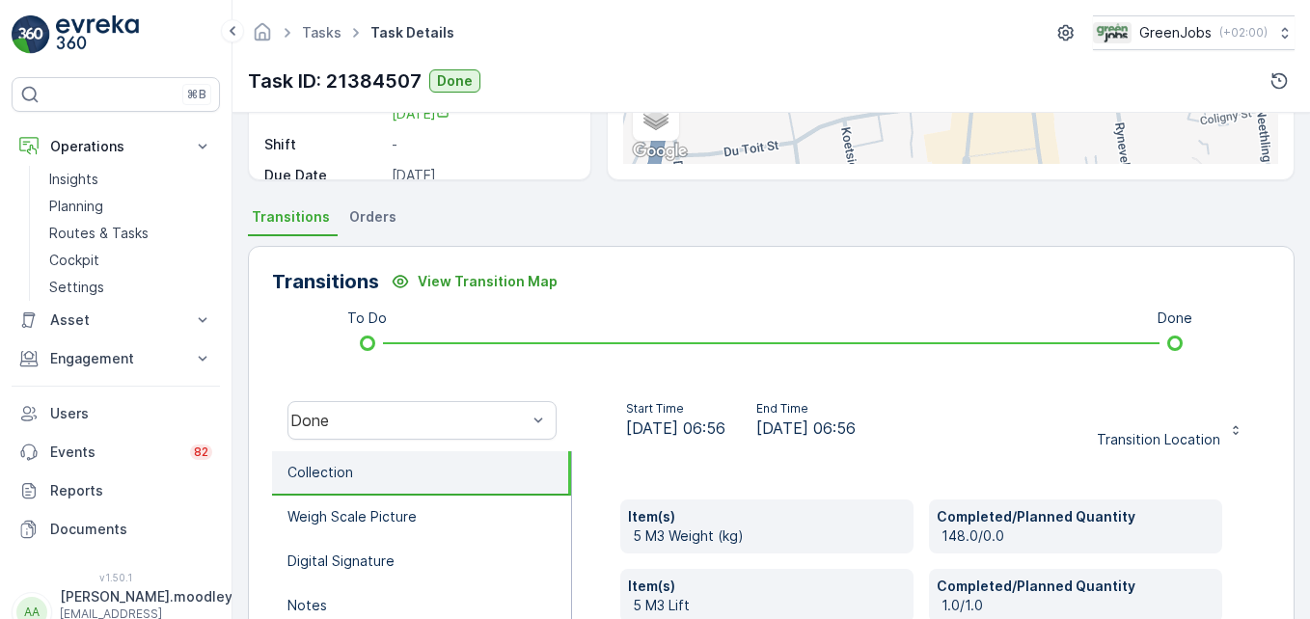
scroll to position [386, 0]
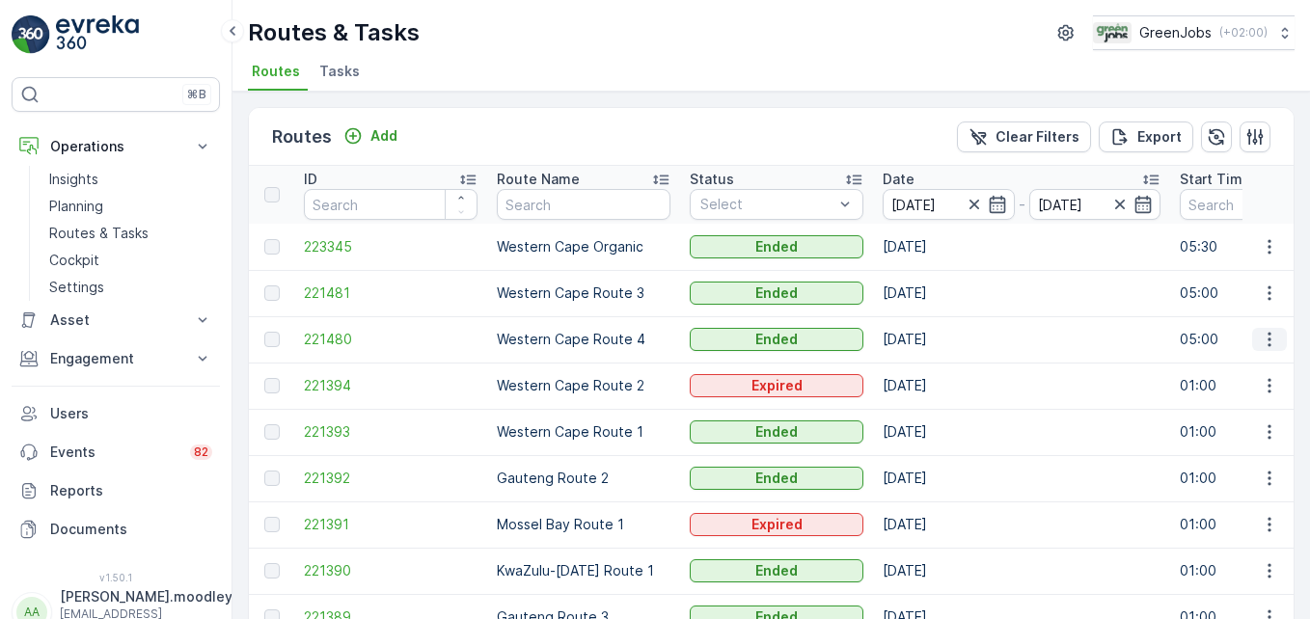
click at [937, 335] on icon "button" at bounding box center [1269, 339] width 19 height 19
drag, startPoint x: 1273, startPoint y: 348, endPoint x: 1267, endPoint y: 367, distance: 19.2
click at [937, 367] on span "See More Details" at bounding box center [1224, 368] width 112 height 19
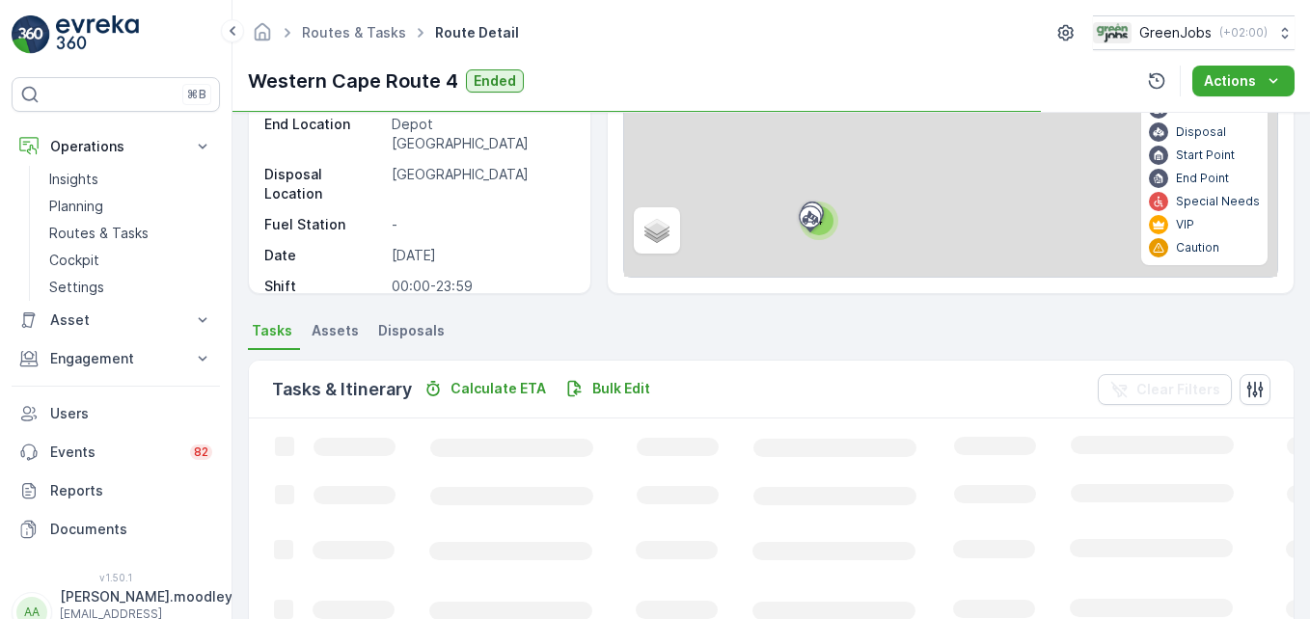
scroll to position [289, 0]
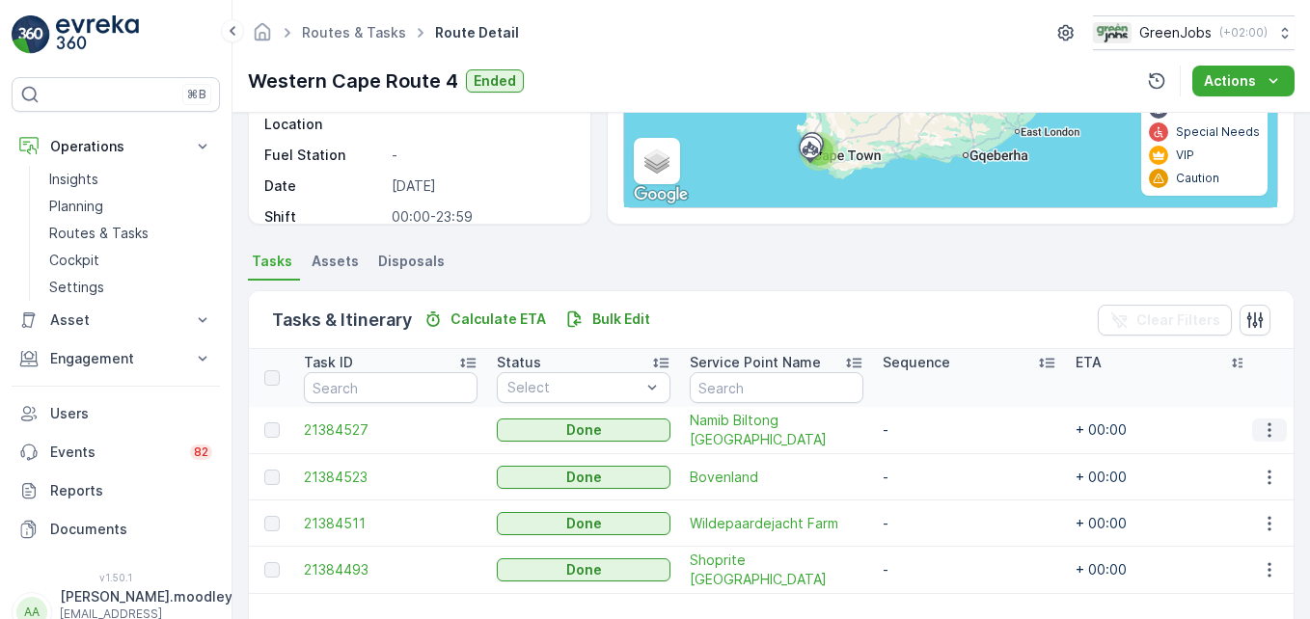
click at [937, 431] on icon "button" at bounding box center [1269, 430] width 19 height 19
click at [937, 456] on span "See More Details" at bounding box center [1247, 459] width 112 height 19
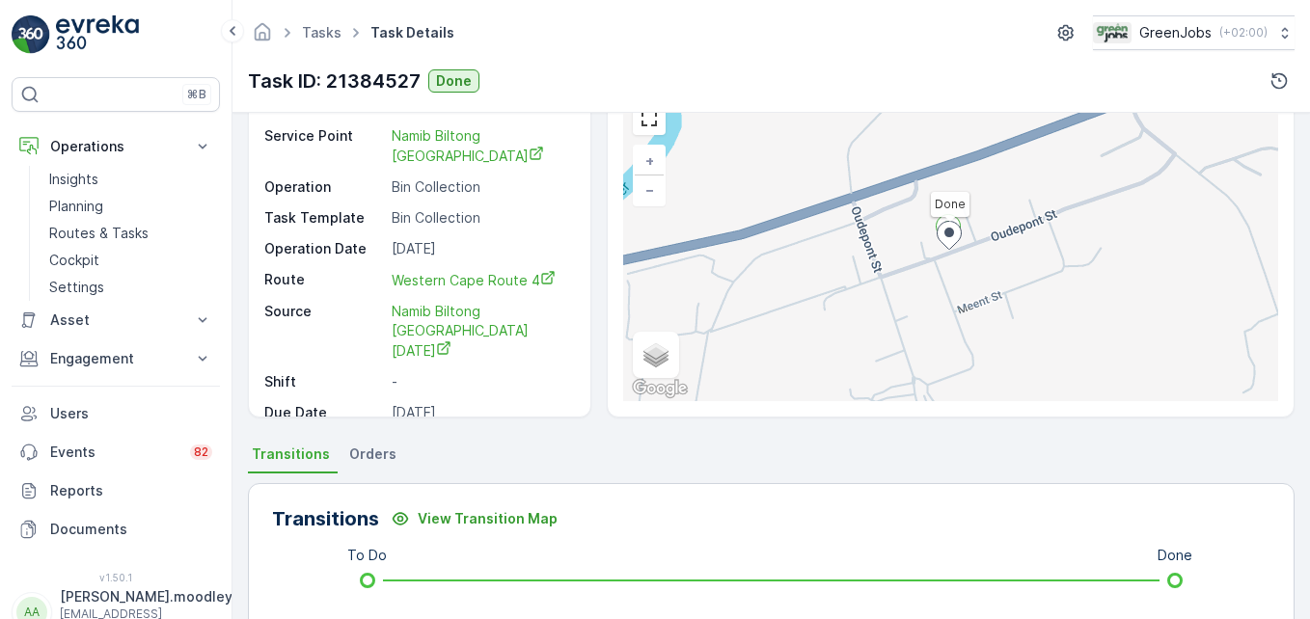
scroll to position [597, 0]
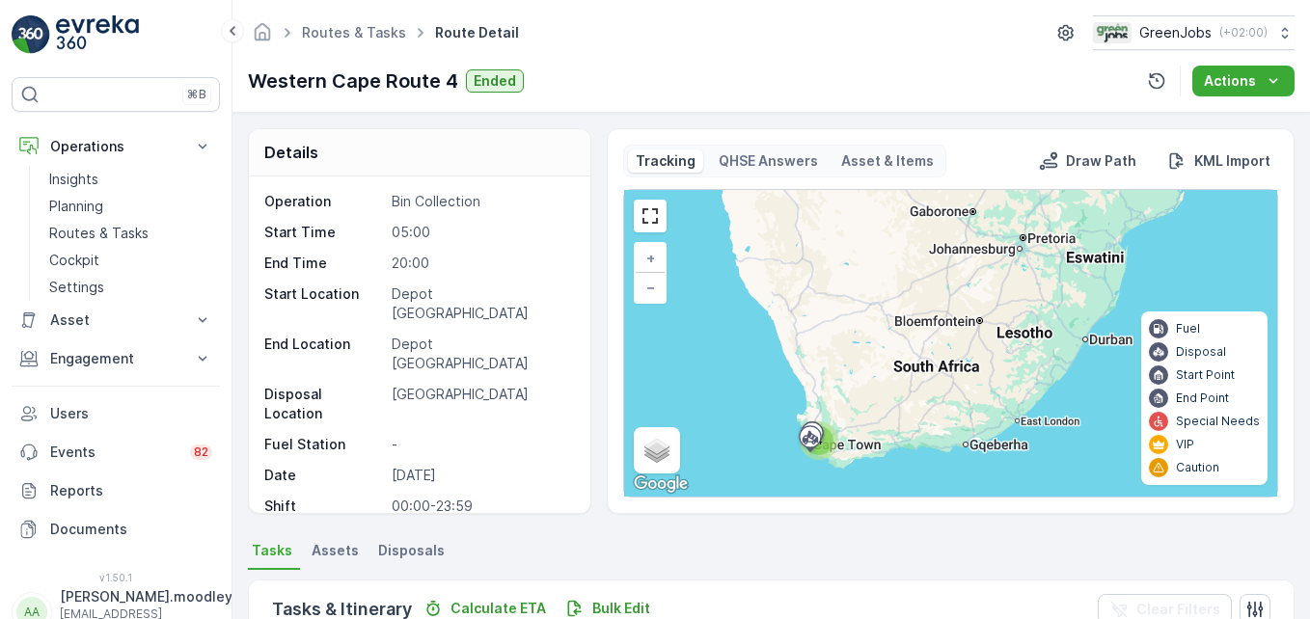
scroll to position [376, 0]
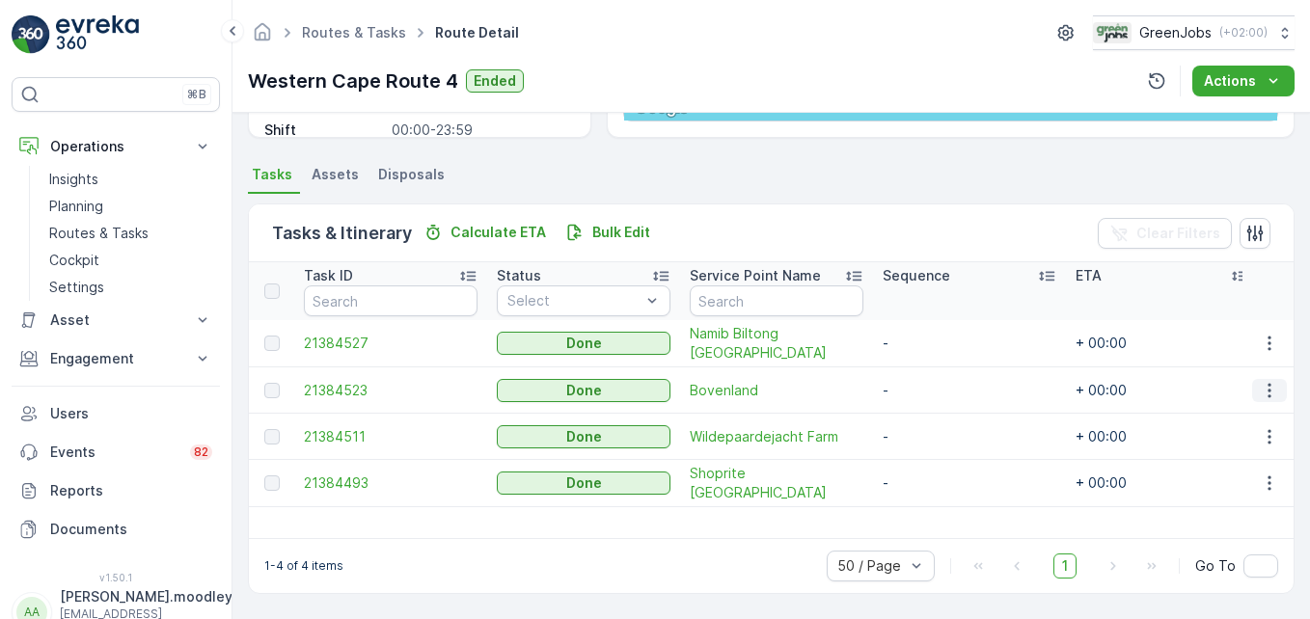
click at [937, 392] on icon "button" at bounding box center [1269, 390] width 19 height 19
click at [937, 418] on span "See More Details" at bounding box center [1247, 418] width 112 height 19
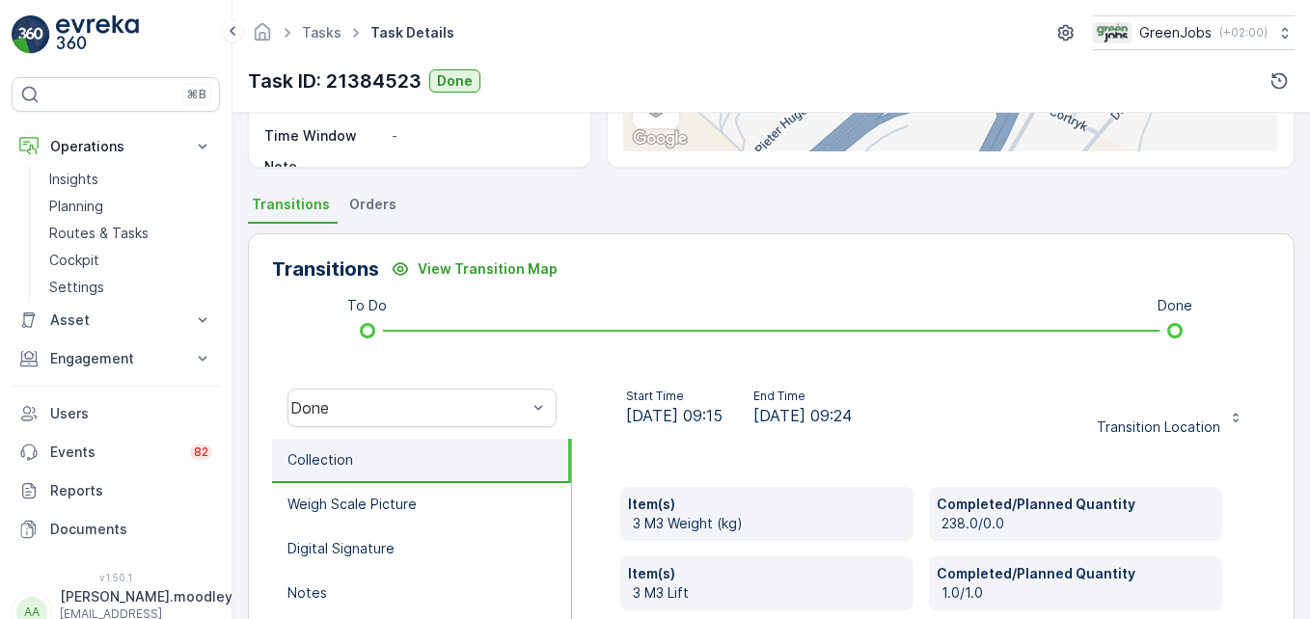
scroll to position [386, 0]
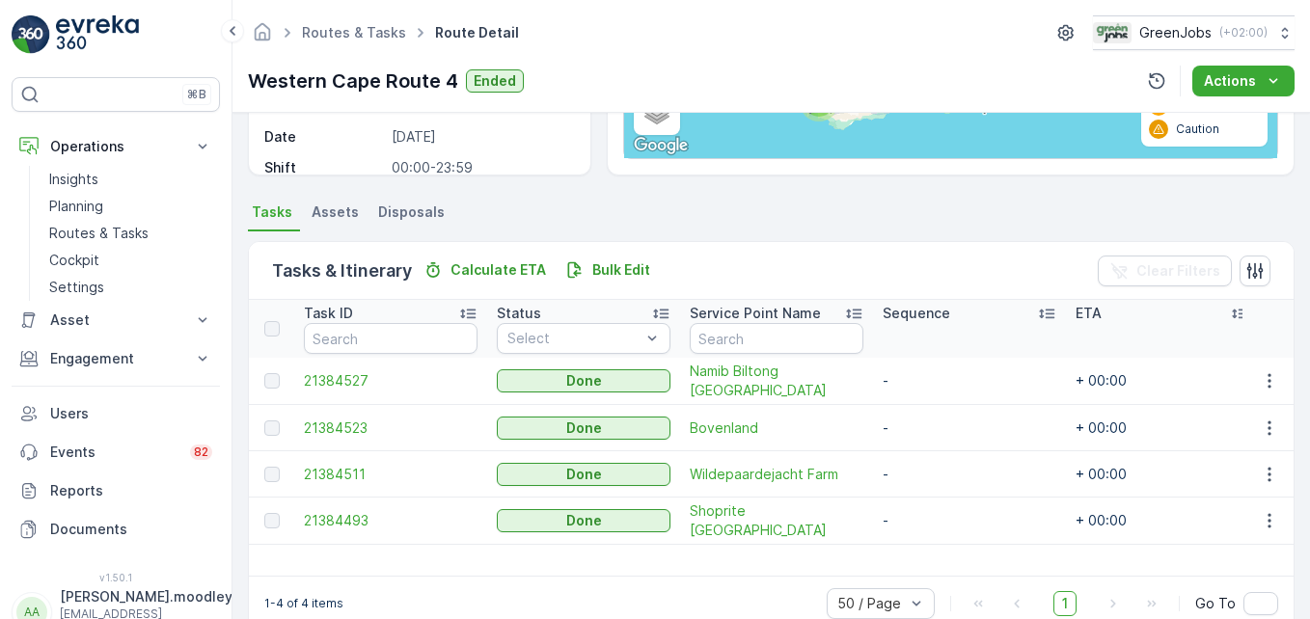
scroll to position [376, 0]
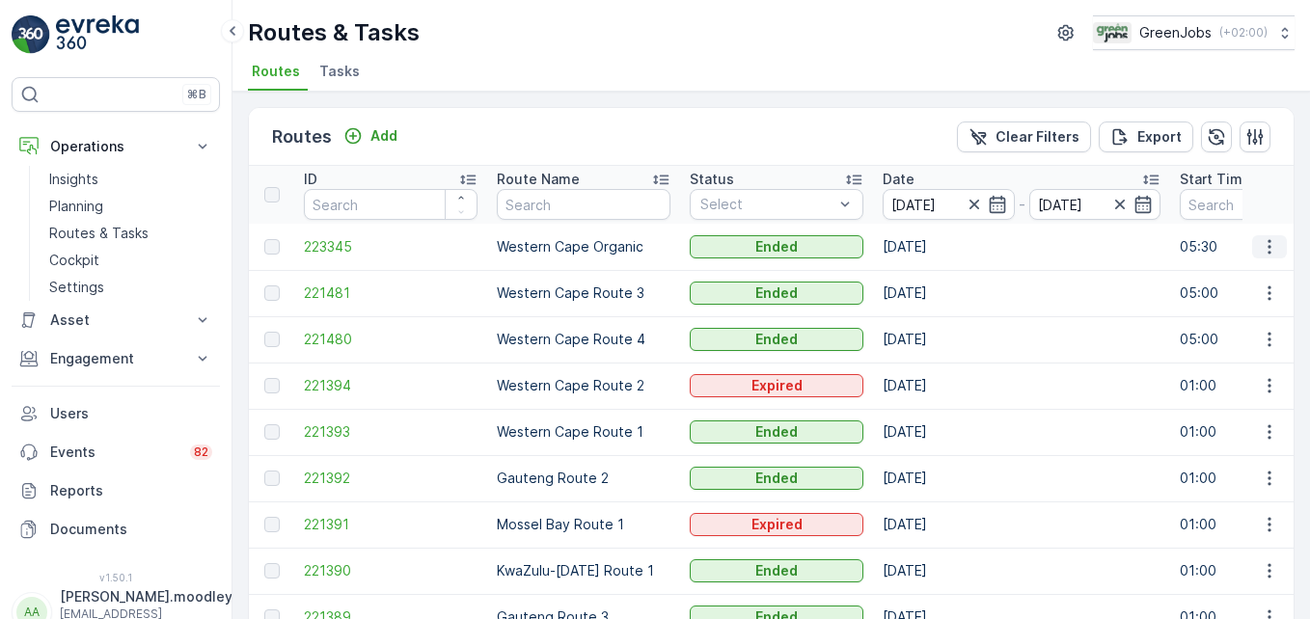
click at [937, 238] on icon "button" at bounding box center [1269, 246] width 19 height 19
click at [937, 275] on span "See More Details" at bounding box center [1224, 275] width 112 height 19
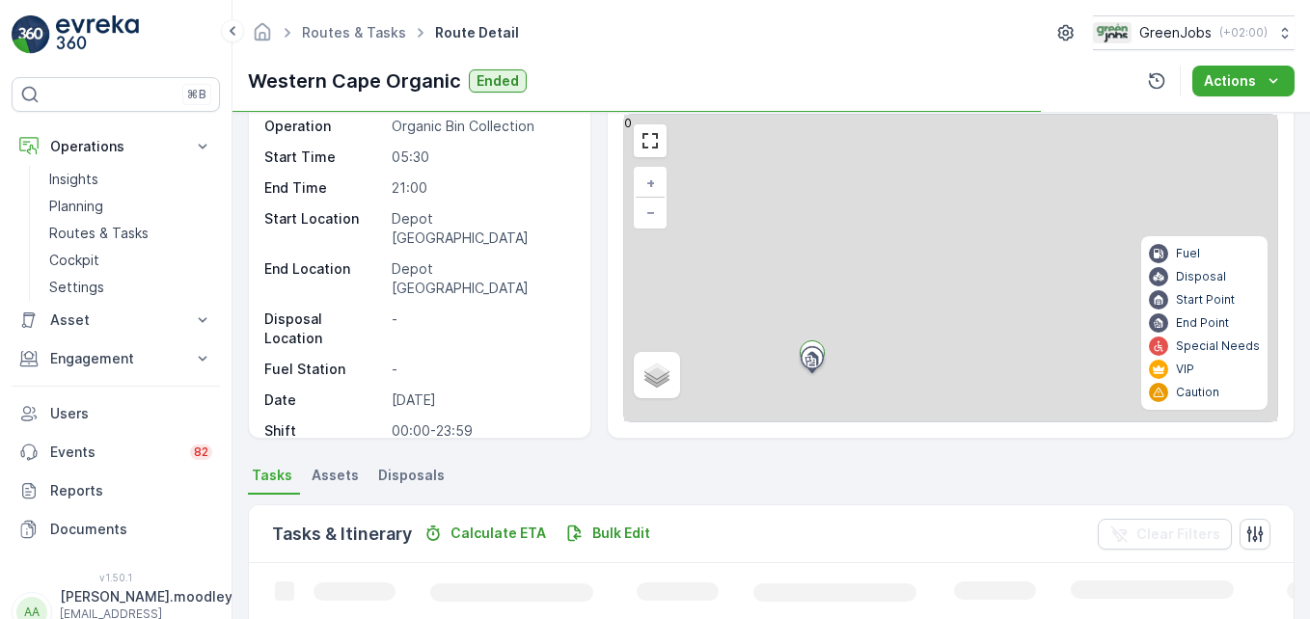
scroll to position [289, 0]
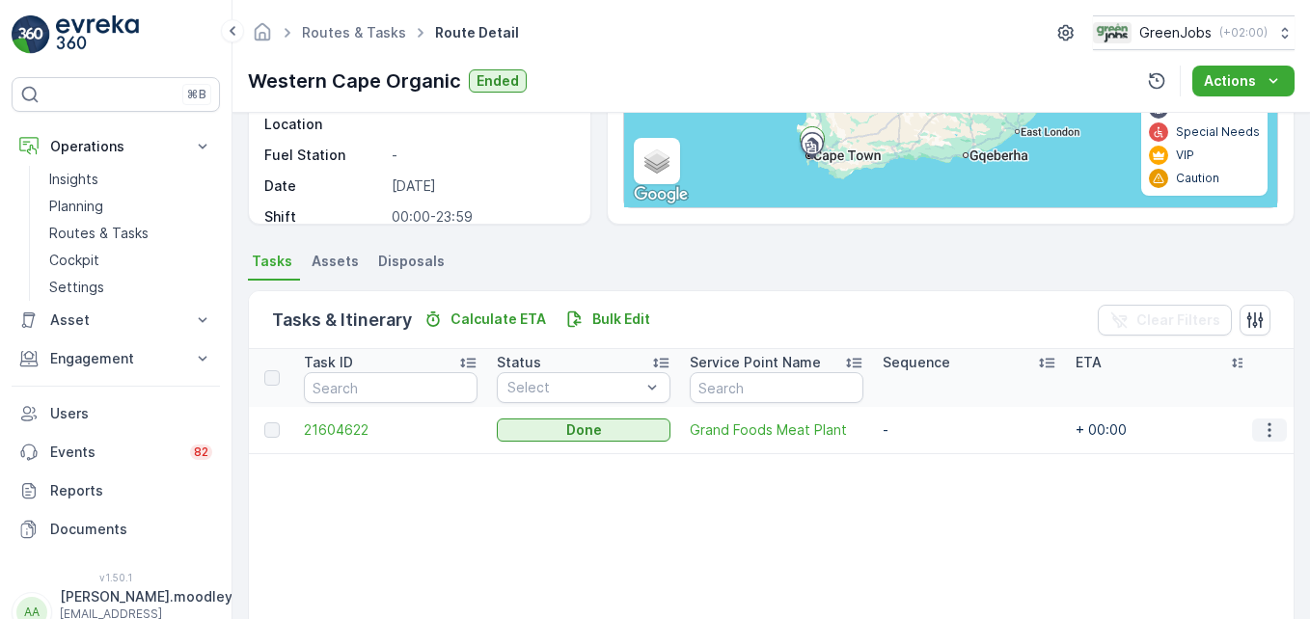
click at [937, 423] on button "button" at bounding box center [1269, 430] width 35 height 23
click at [937, 453] on span "See More Details" at bounding box center [1247, 459] width 112 height 19
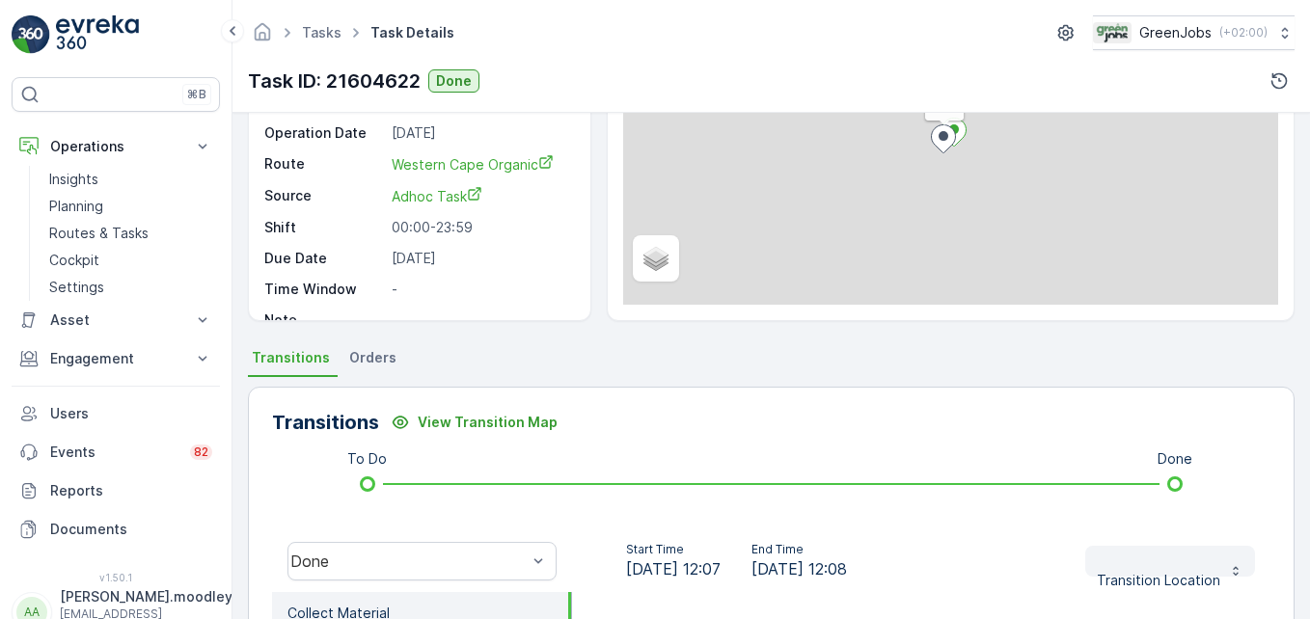
scroll to position [597, 0]
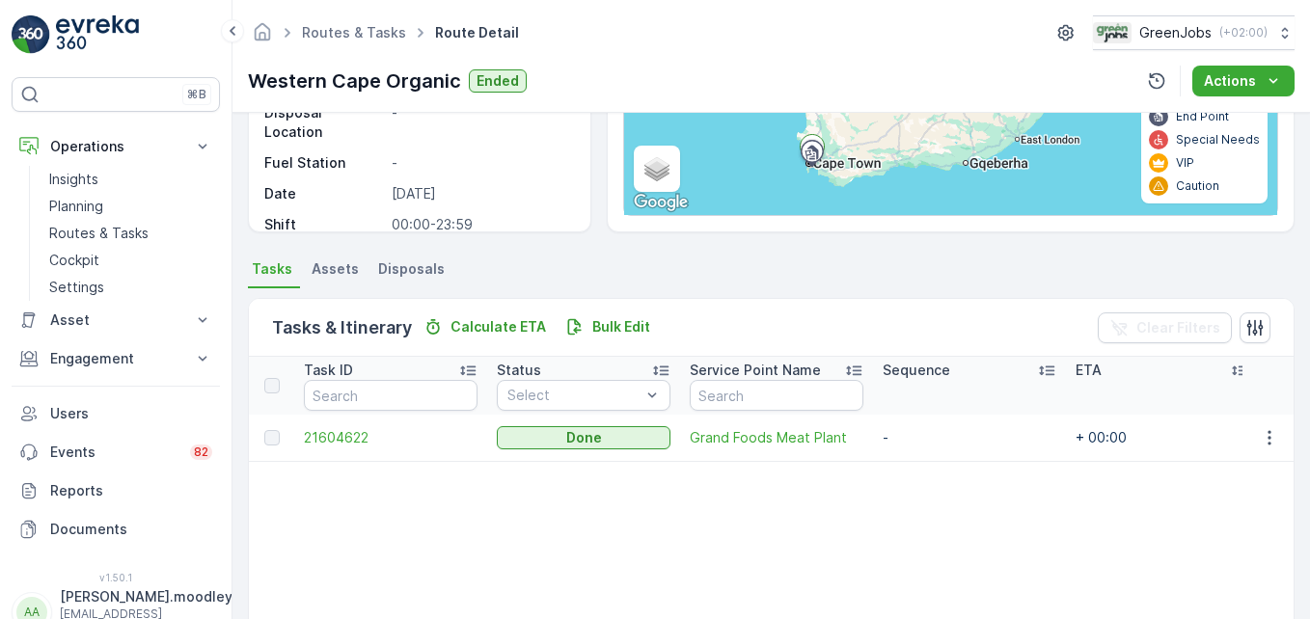
scroll to position [289, 0]
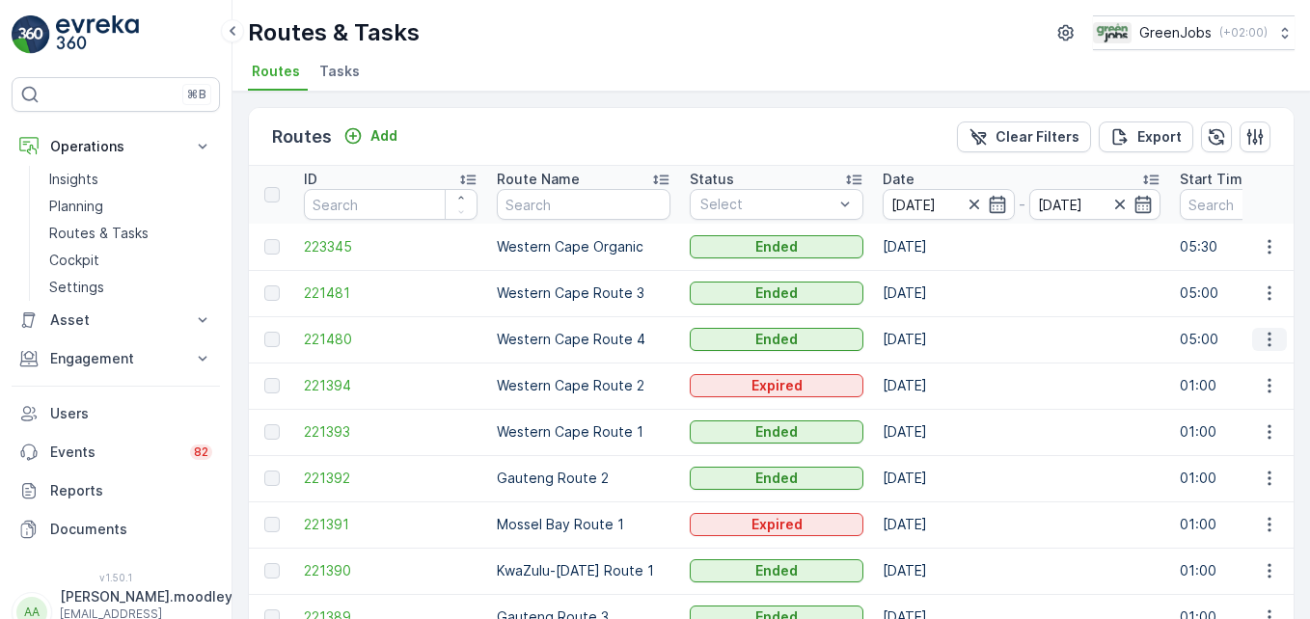
click at [937, 339] on icon "button" at bounding box center [1269, 340] width 3 height 14
click at [937, 363] on span "See More Details" at bounding box center [1224, 368] width 112 height 19
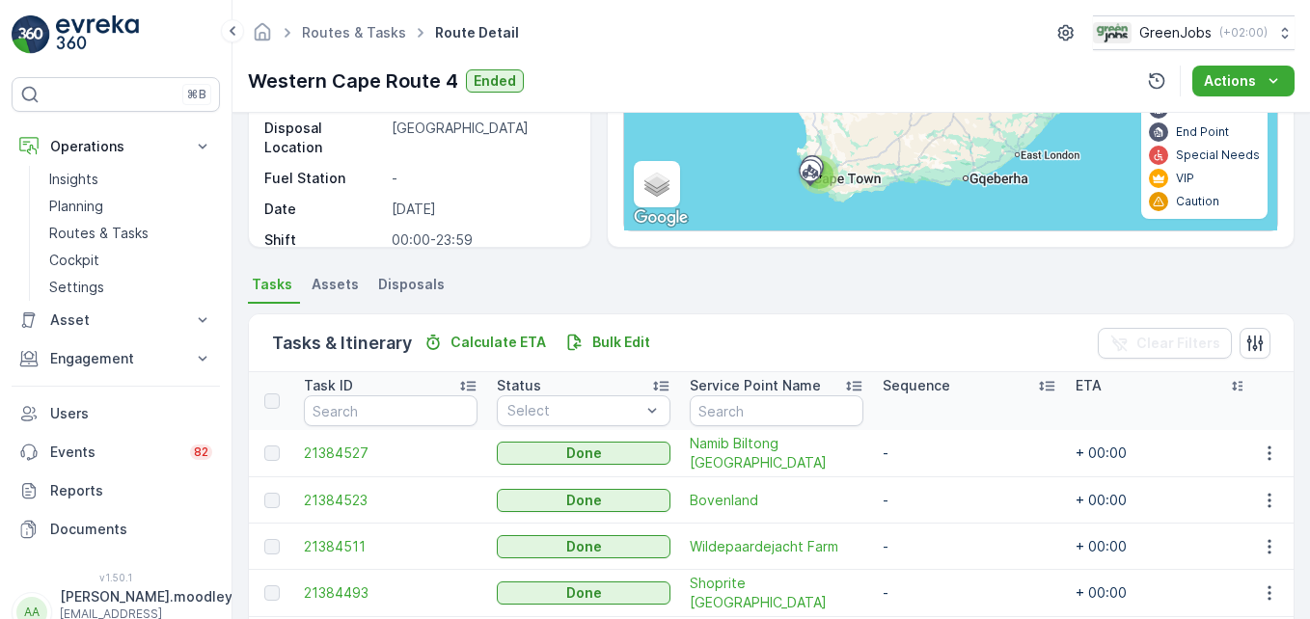
scroll to position [289, 0]
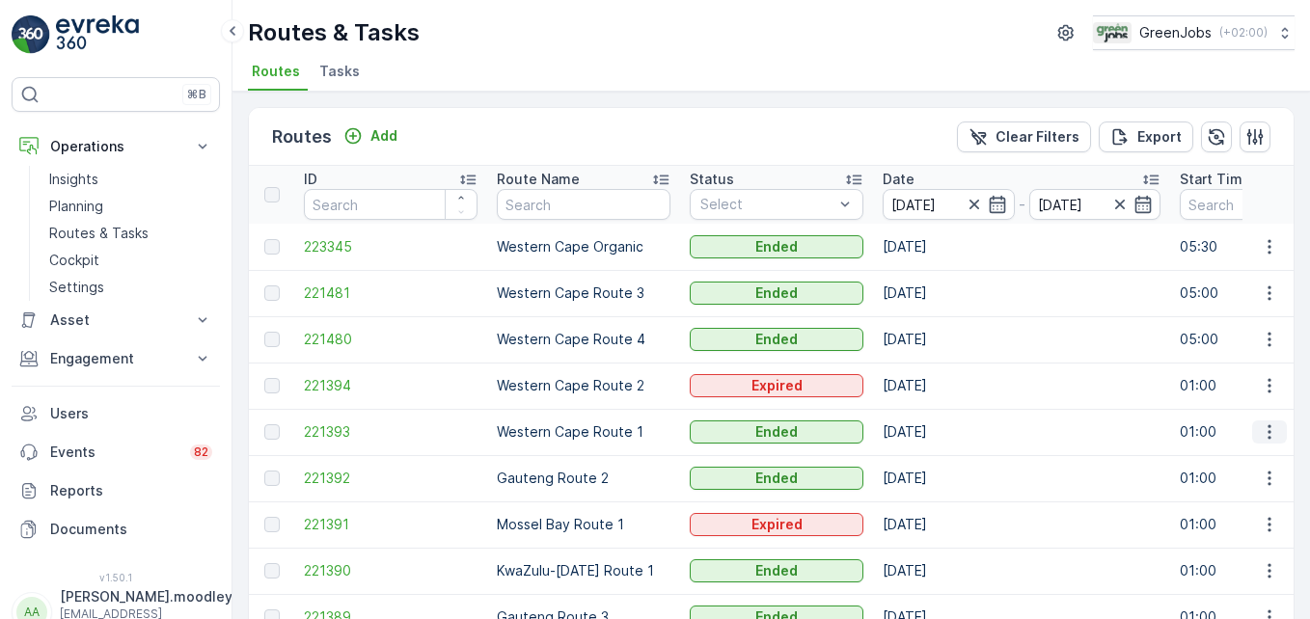
click at [937, 429] on icon "button" at bounding box center [1269, 432] width 19 height 19
click at [937, 458] on span "See More Details" at bounding box center [1224, 461] width 112 height 19
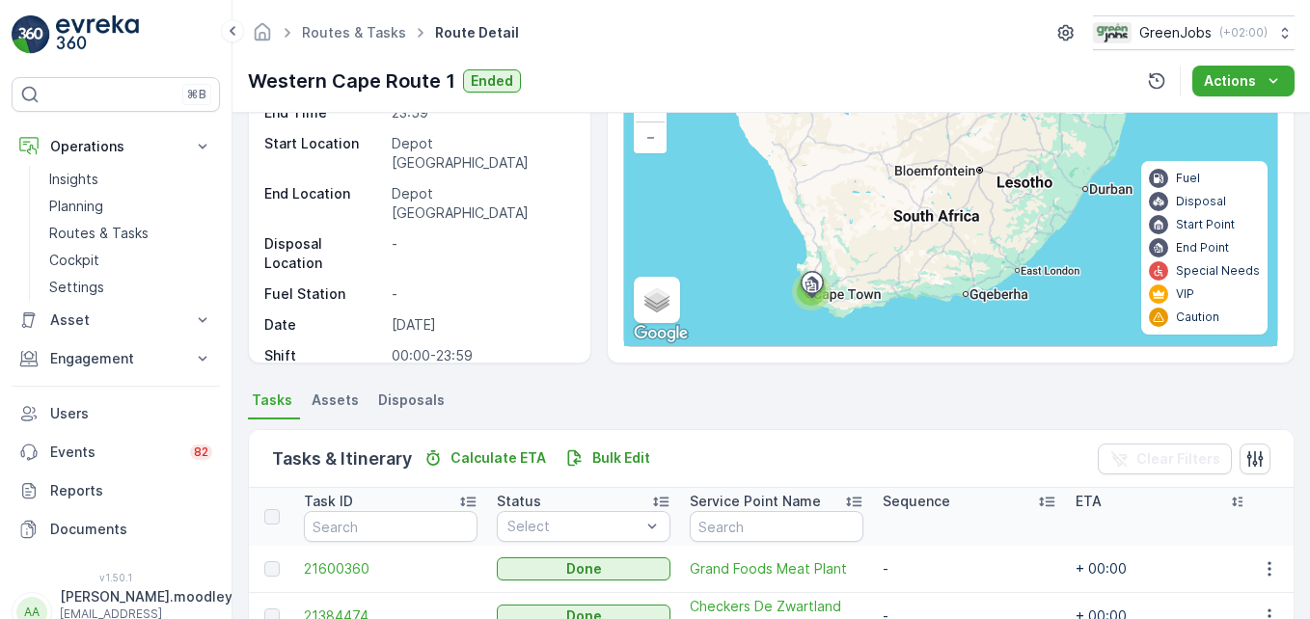
scroll to position [376, 0]
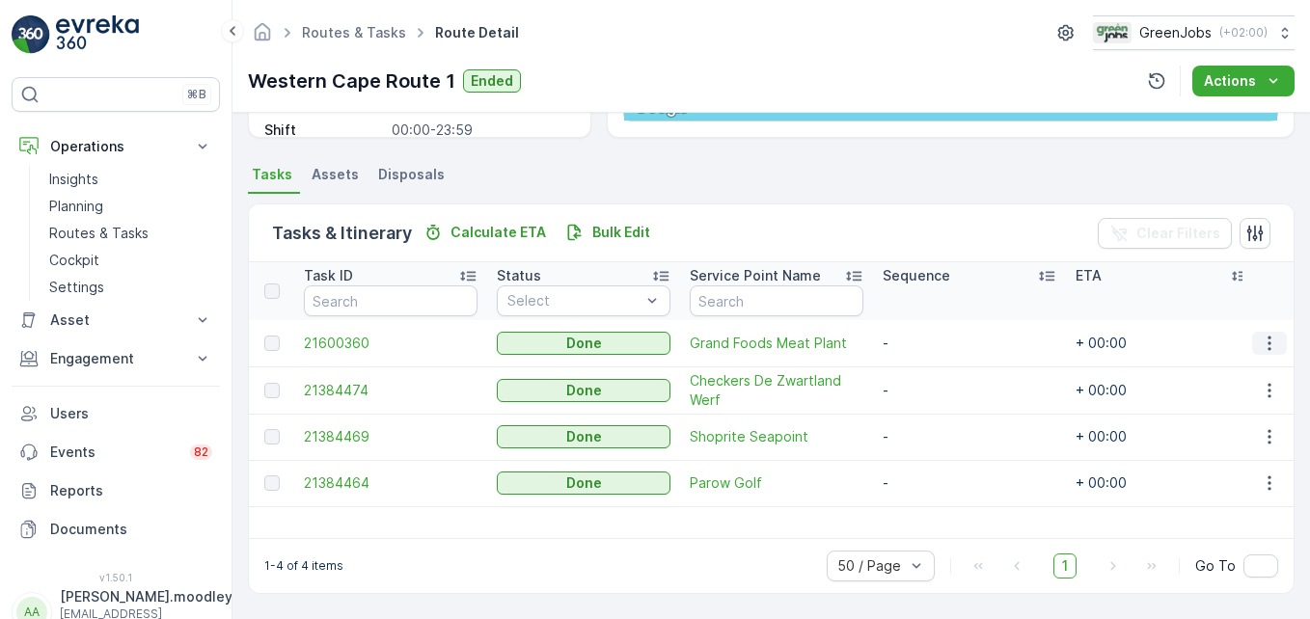
click at [937, 339] on icon "button" at bounding box center [1269, 343] width 3 height 14
click at [937, 379] on span "See More Details" at bounding box center [1247, 372] width 112 height 19
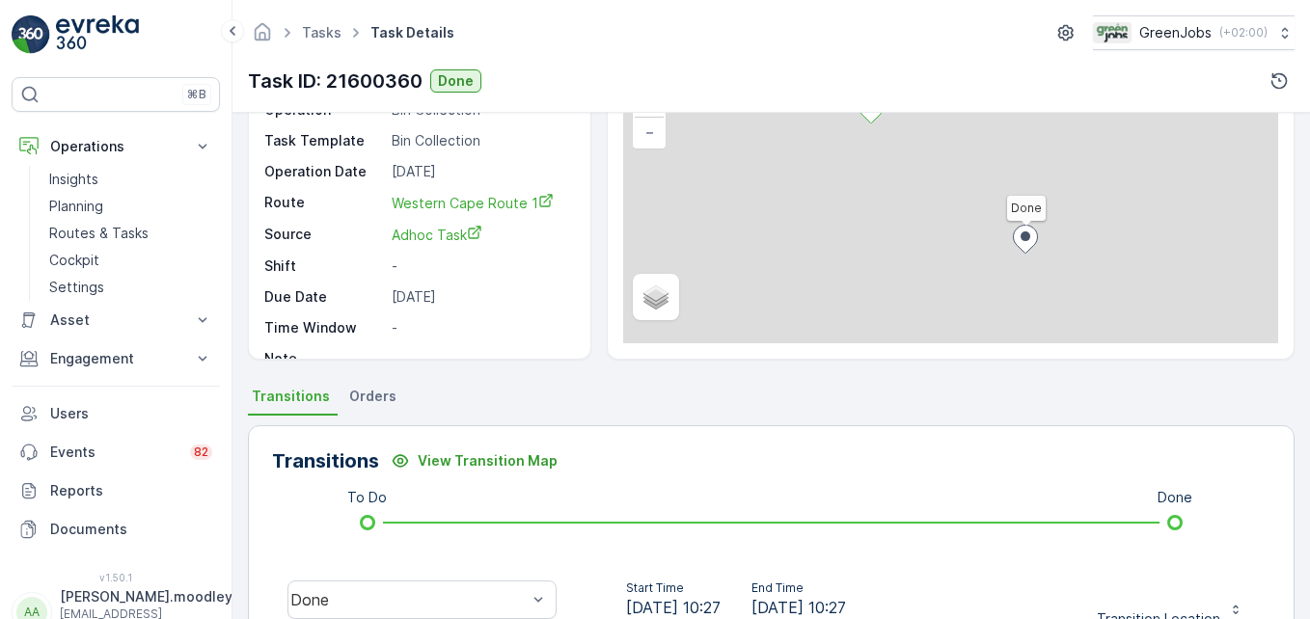
scroll to position [597, 0]
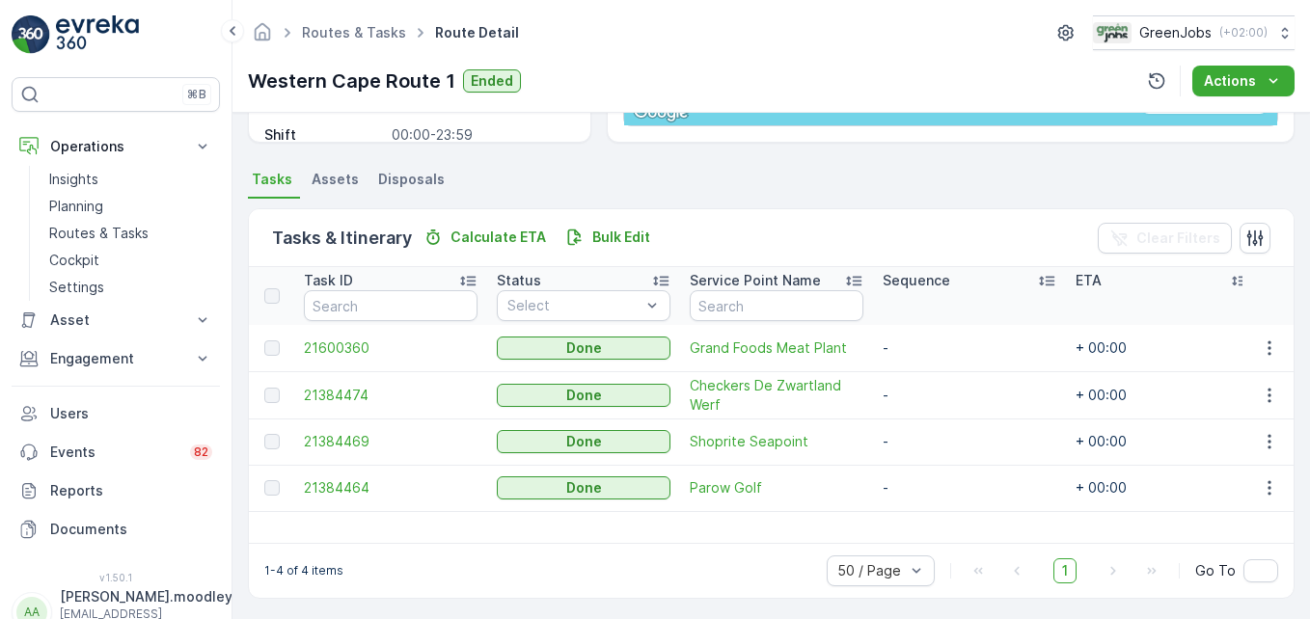
scroll to position [376, 0]
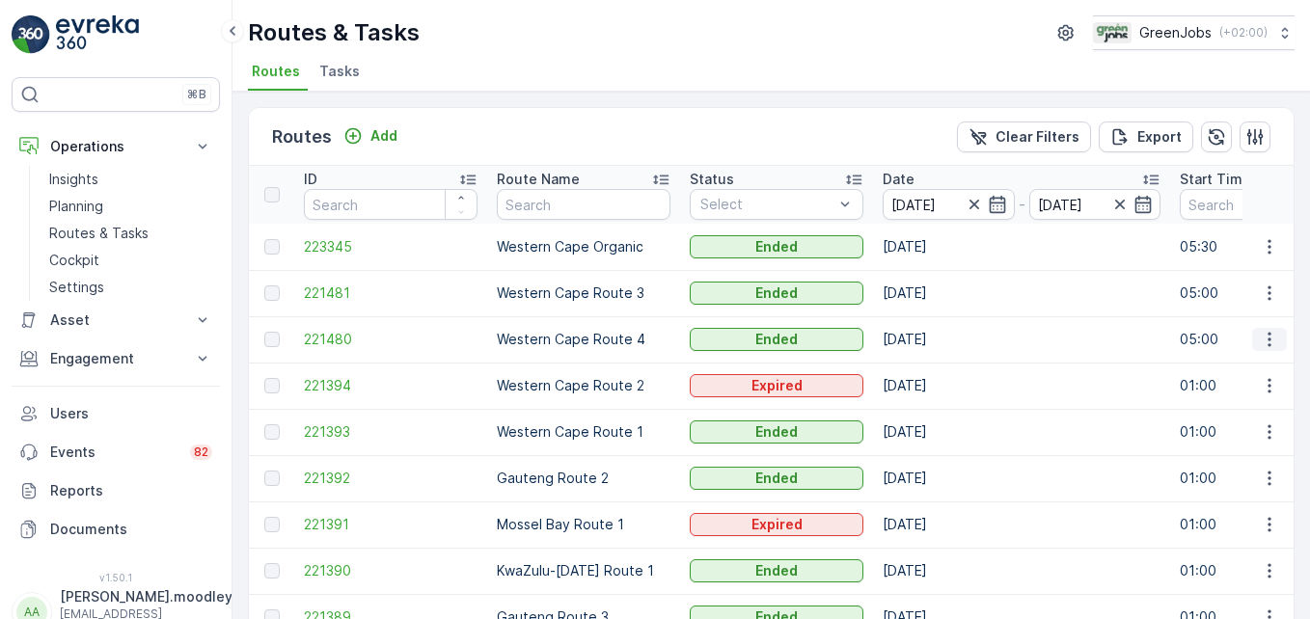
click at [937, 331] on icon "button" at bounding box center [1269, 339] width 19 height 19
click at [937, 372] on span "See More Details" at bounding box center [1224, 368] width 112 height 19
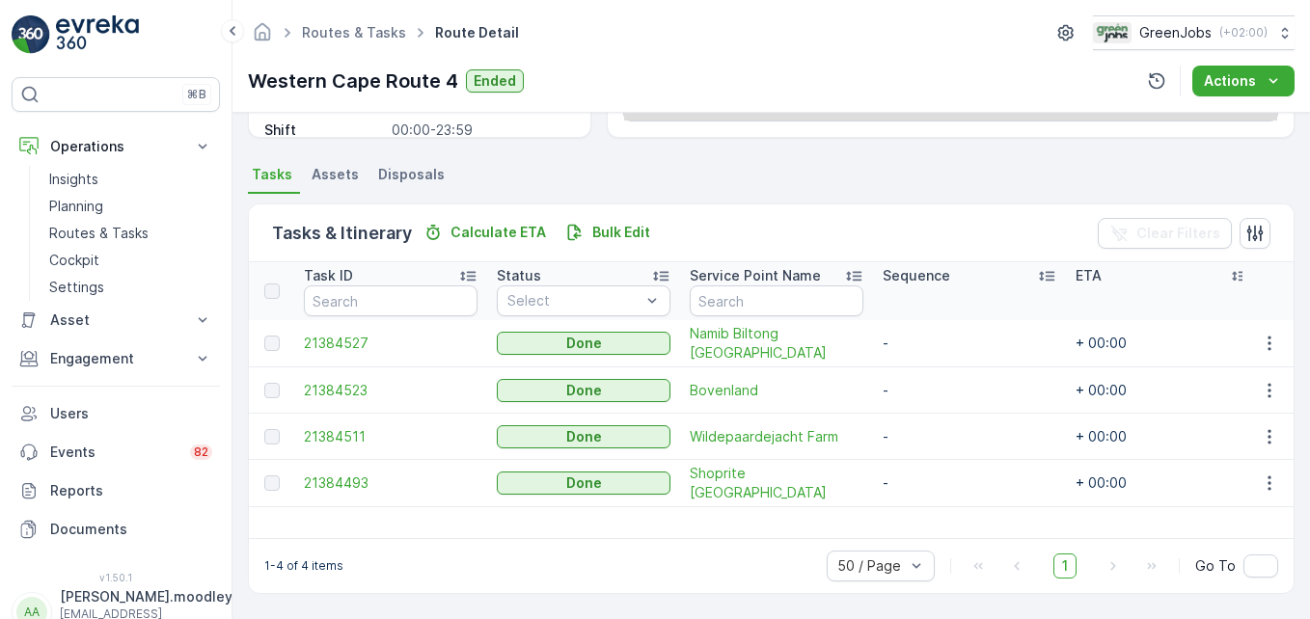
scroll to position [376, 0]
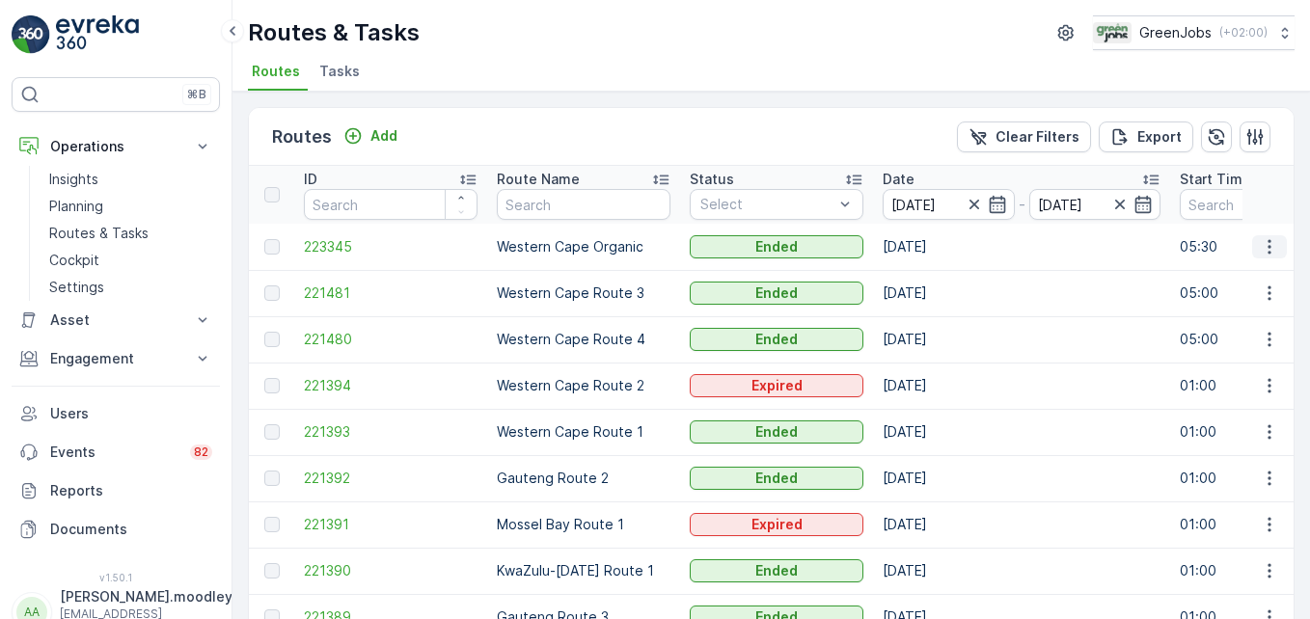
click at [937, 247] on icon "button" at bounding box center [1269, 246] width 19 height 19
click at [937, 273] on span "See More Details" at bounding box center [1224, 275] width 112 height 19
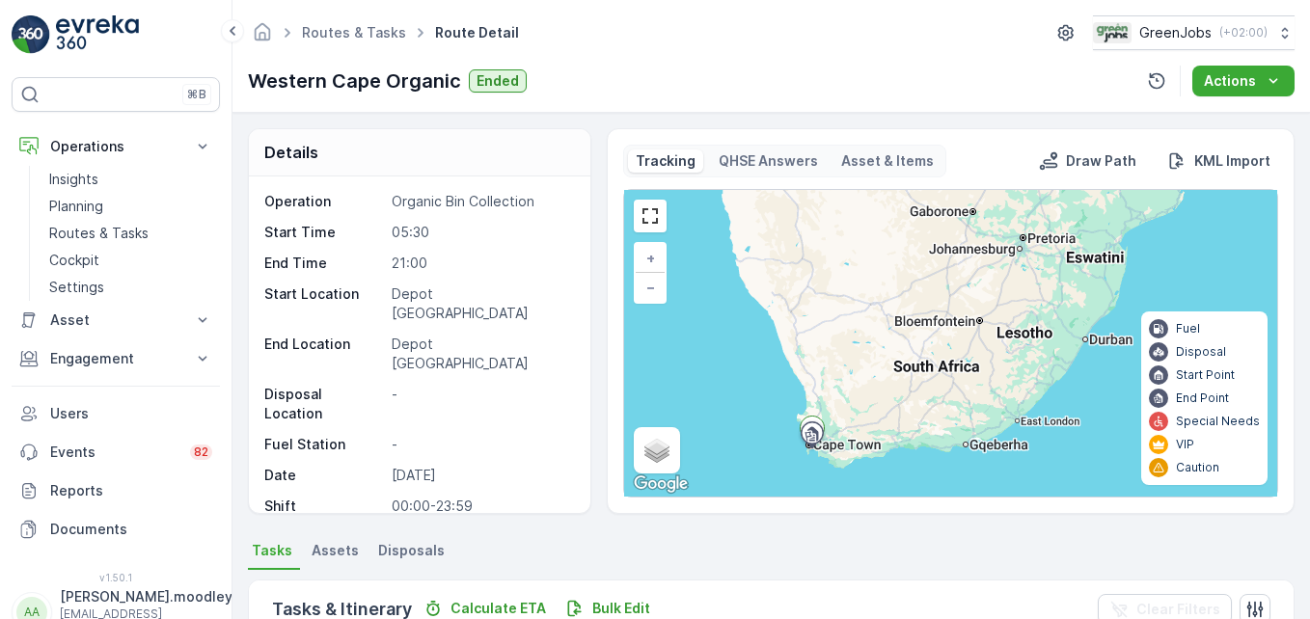
scroll to position [289, 0]
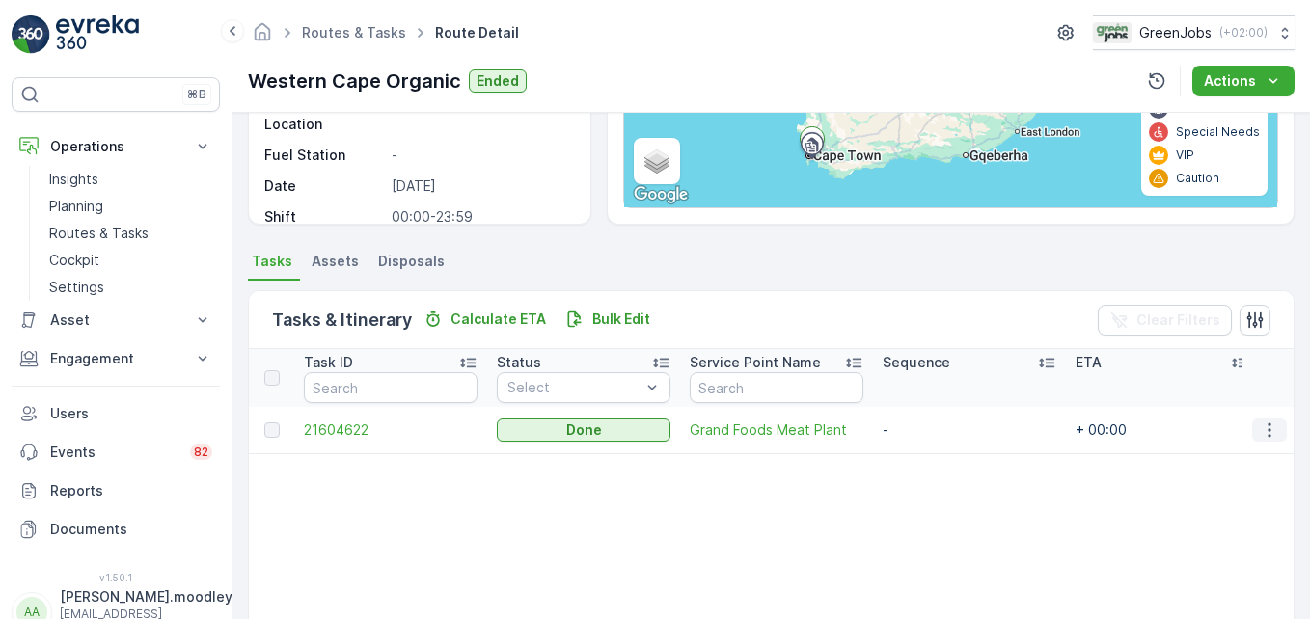
click at [937, 430] on icon "button" at bounding box center [1269, 430] width 19 height 19
click at [937, 458] on span "See More Details" at bounding box center [1247, 459] width 112 height 19
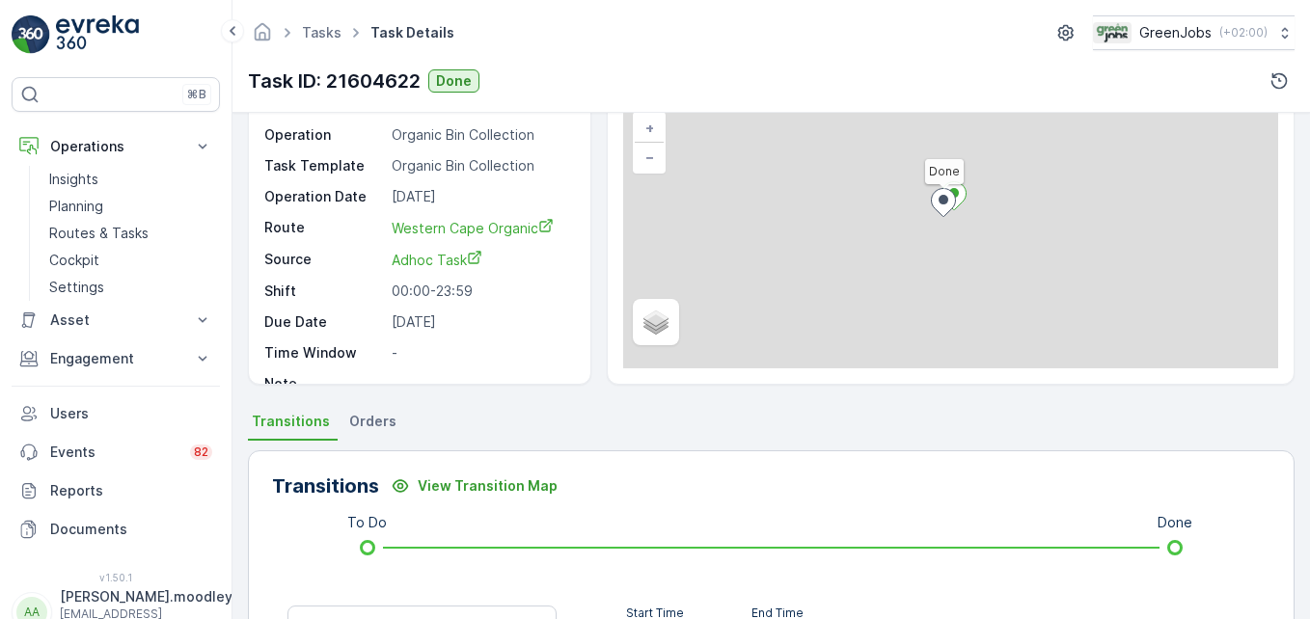
scroll to position [386, 0]
